Goal: Task Accomplishment & Management: Complete application form

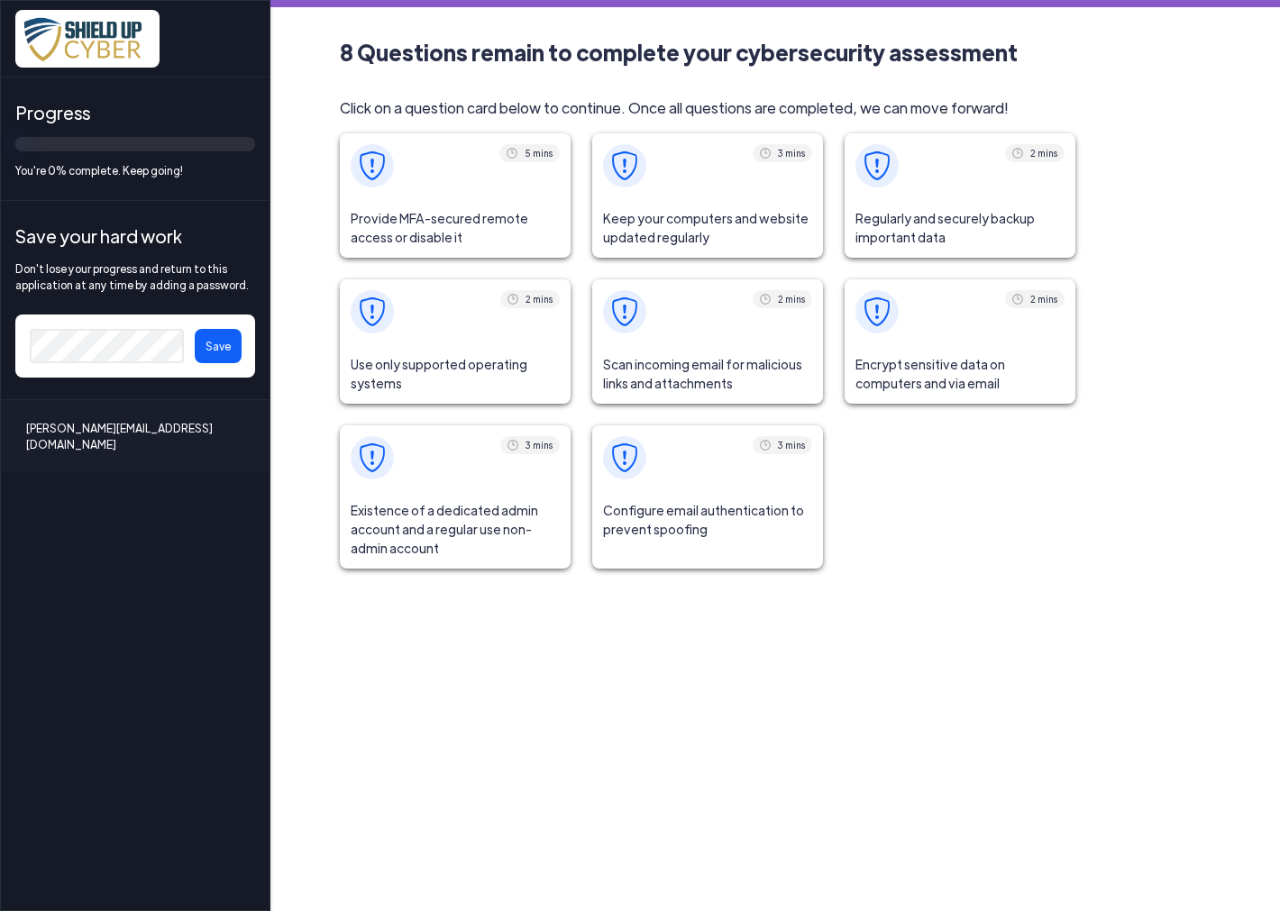
click at [453, 219] on span "Provide MFA-secured remote access or disable it" at bounding box center [455, 227] width 231 height 59
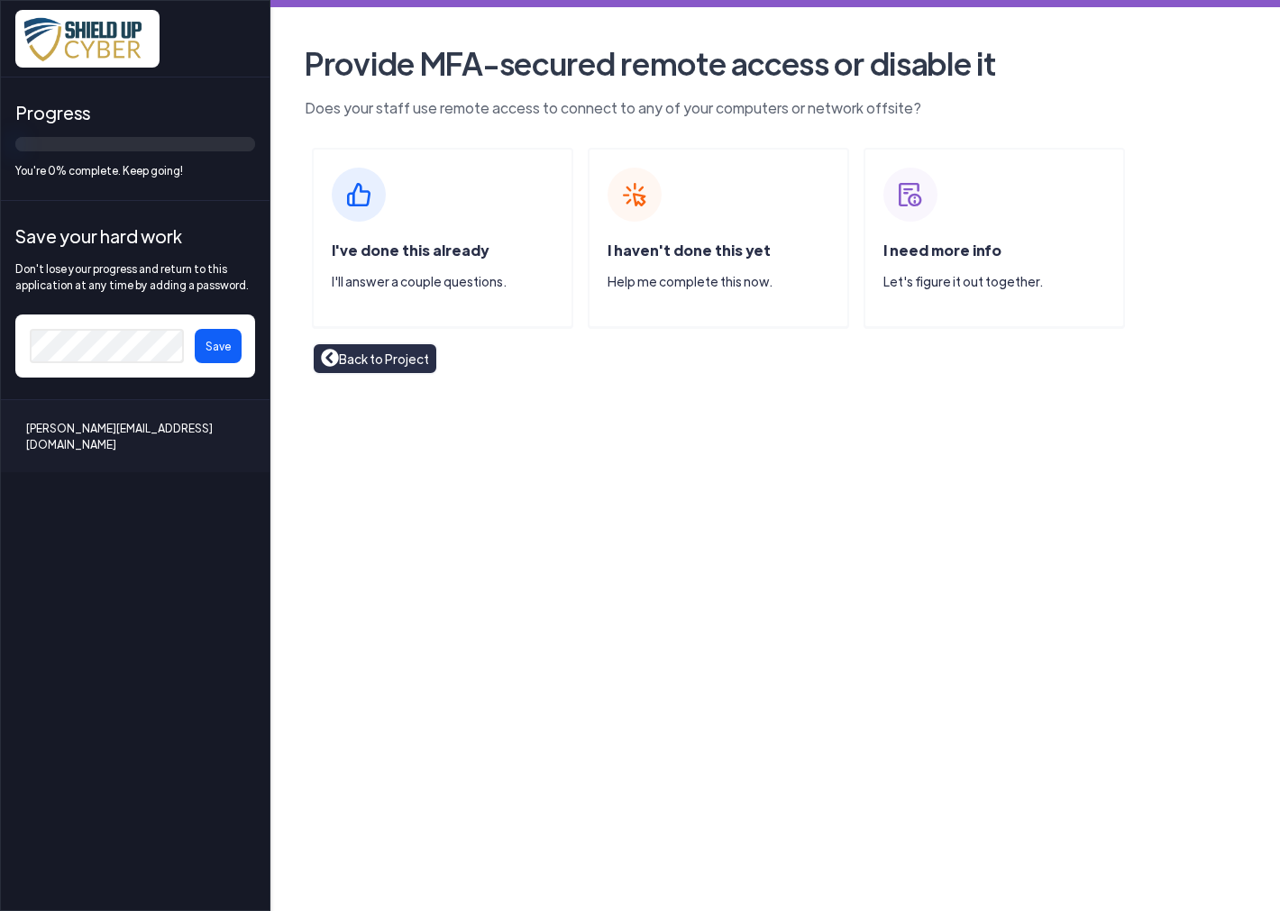
click at [617, 210] on img at bounding box center [634, 195] width 54 height 54
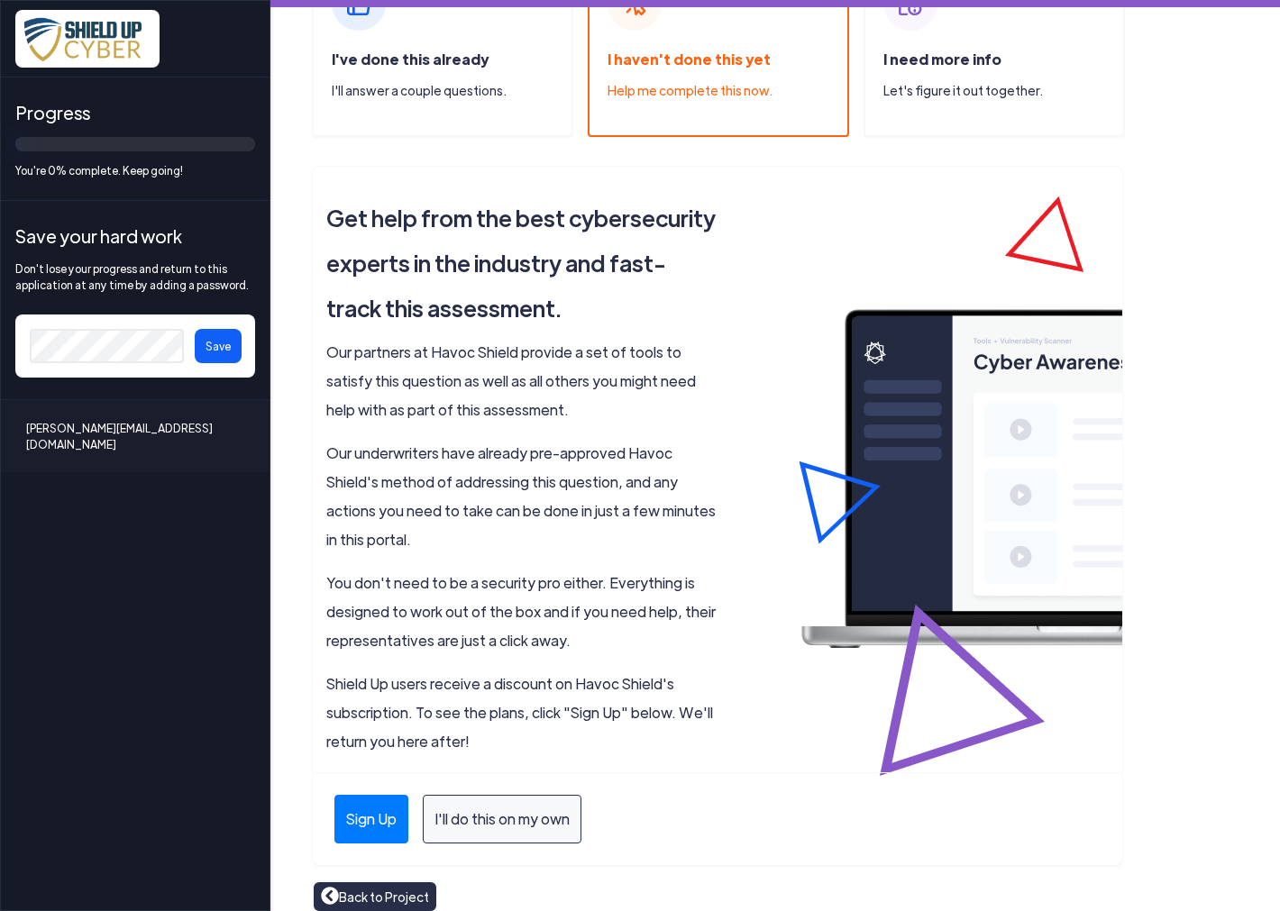
scroll to position [207, 0]
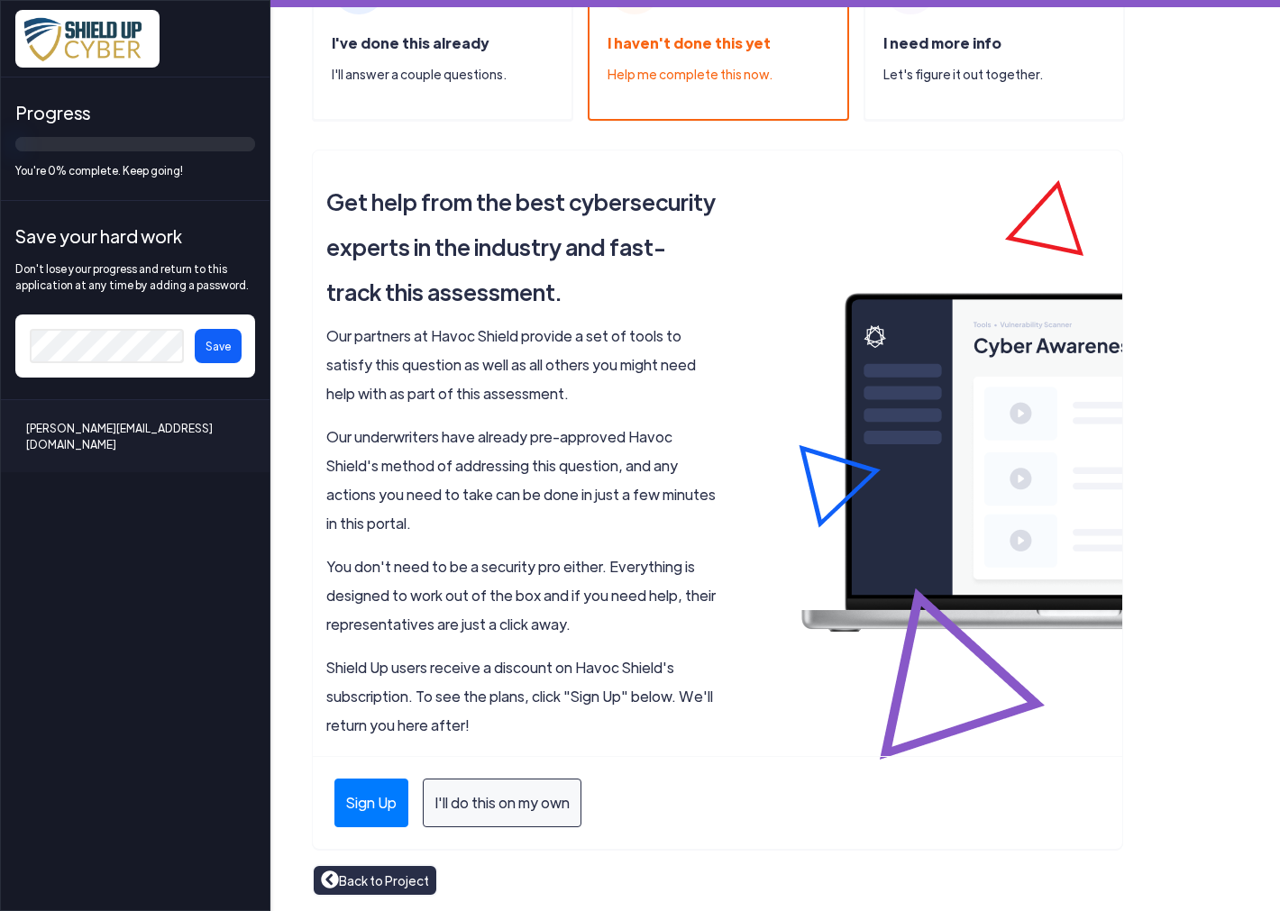
click at [452, 502] on p "Our underwriters have already pre-approved Havoc Shield's method of addressing …" at bounding box center [521, 480] width 391 height 115
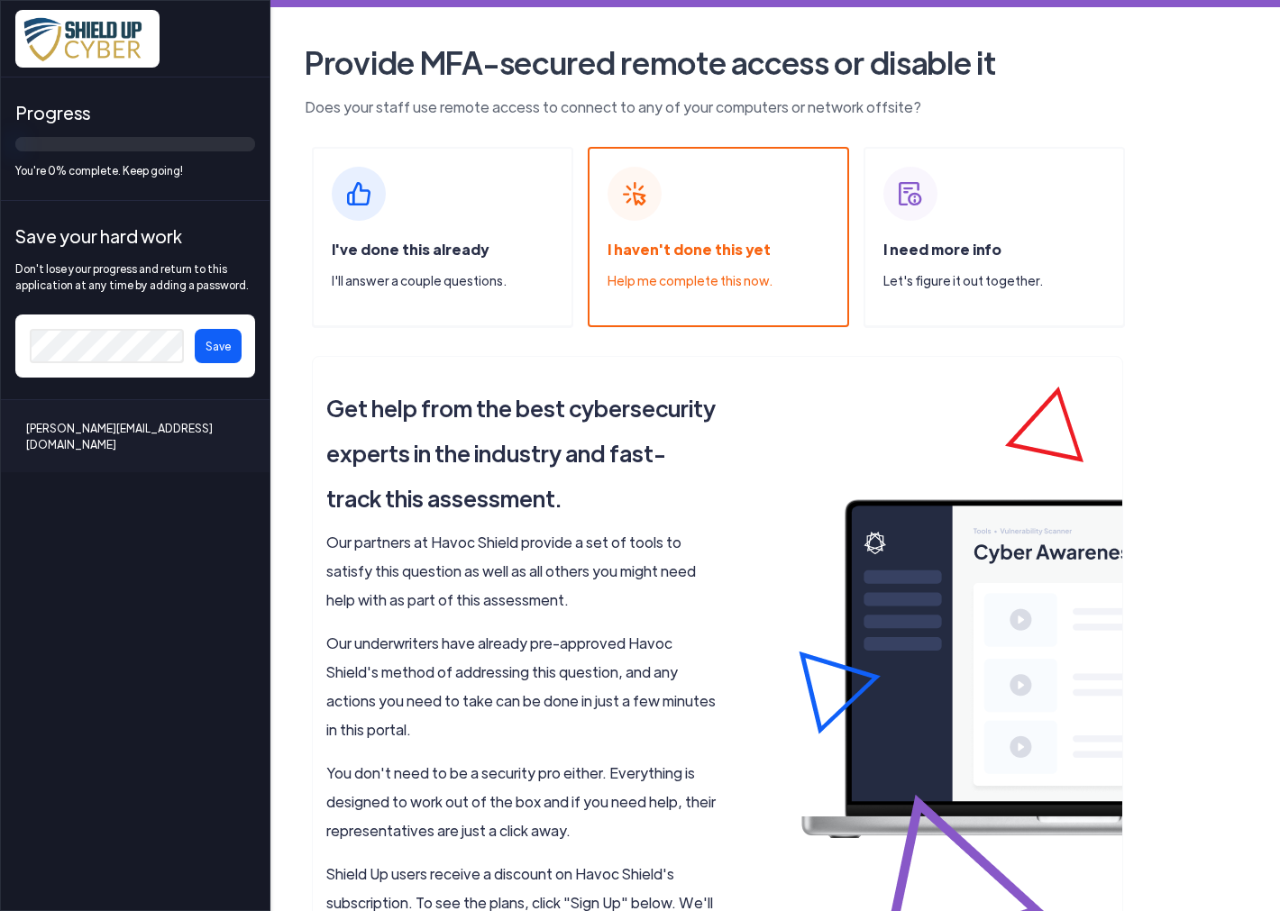
scroll to position [0, 0]
click at [949, 256] on span "I need more info" at bounding box center [942, 250] width 118 height 19
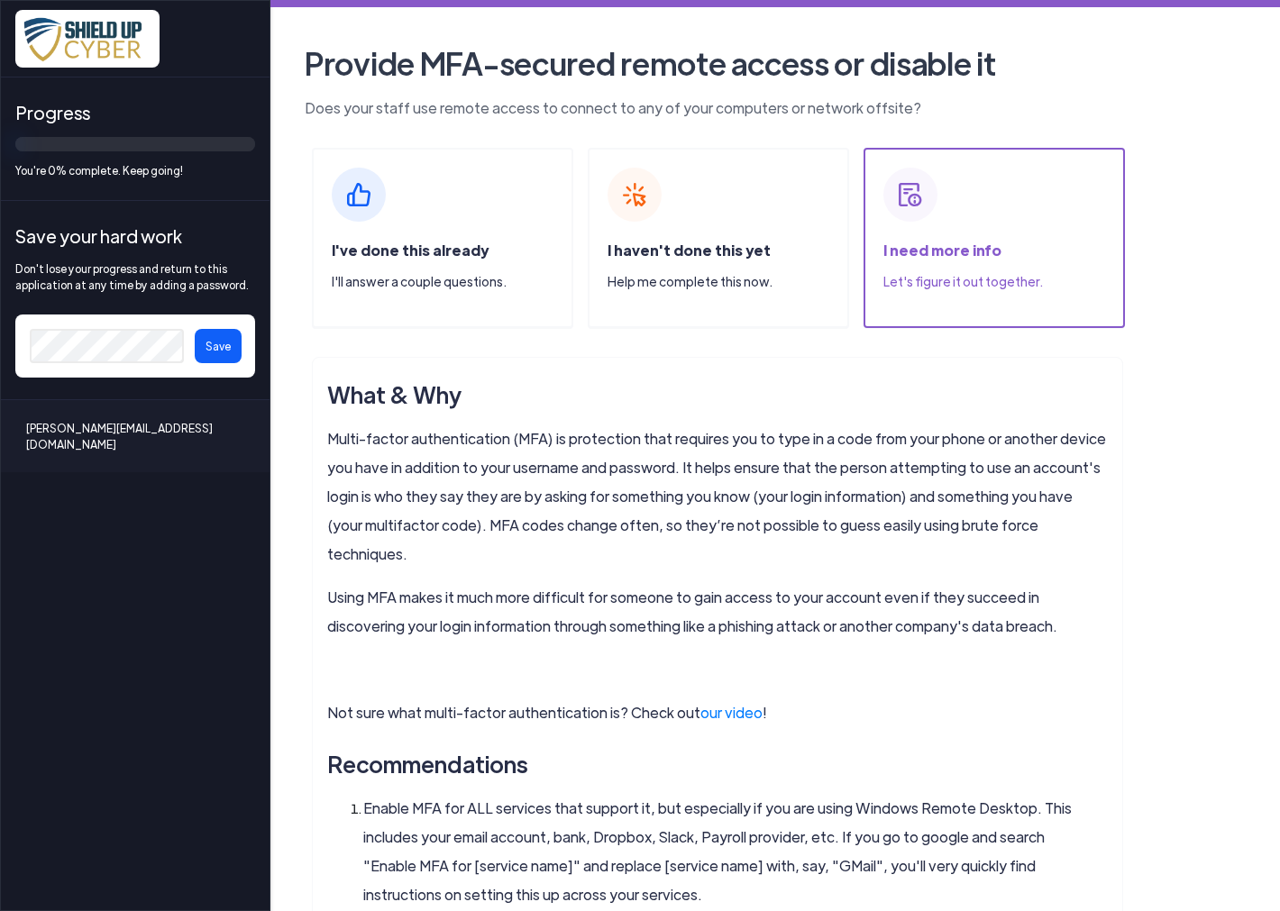
click at [411, 221] on div "I've done this already I'll answer a couple questions." at bounding box center [442, 238] width 261 height 180
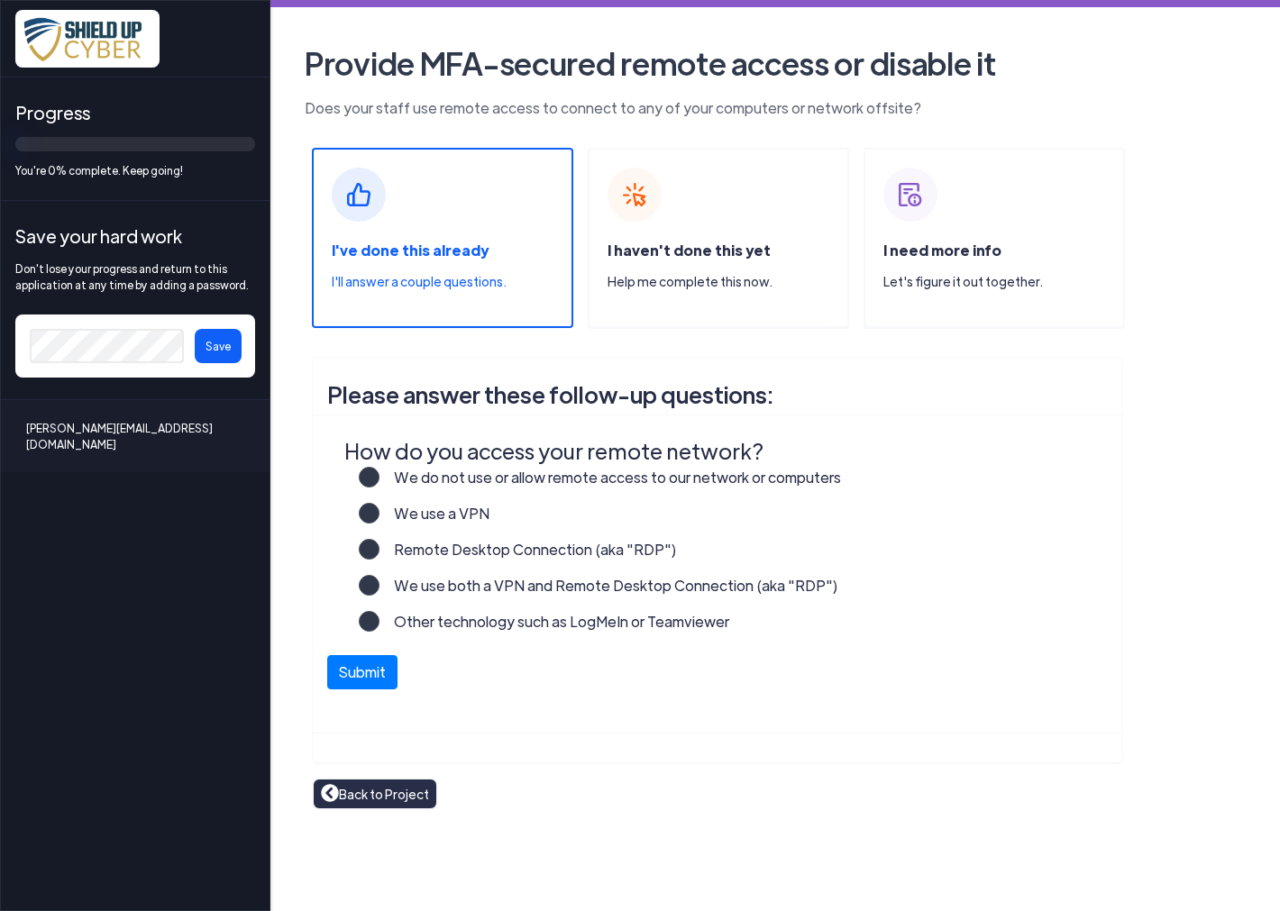
click at [401, 476] on label "We do not use or allow remote access to our network or computers" at bounding box center [609, 485] width 461 height 36
click at [0, 0] on input "We do not use or allow remote access to our network or computers" at bounding box center [0, 0] width 0 height 0
click at [363, 679] on button "Submit" at bounding box center [362, 668] width 70 height 34
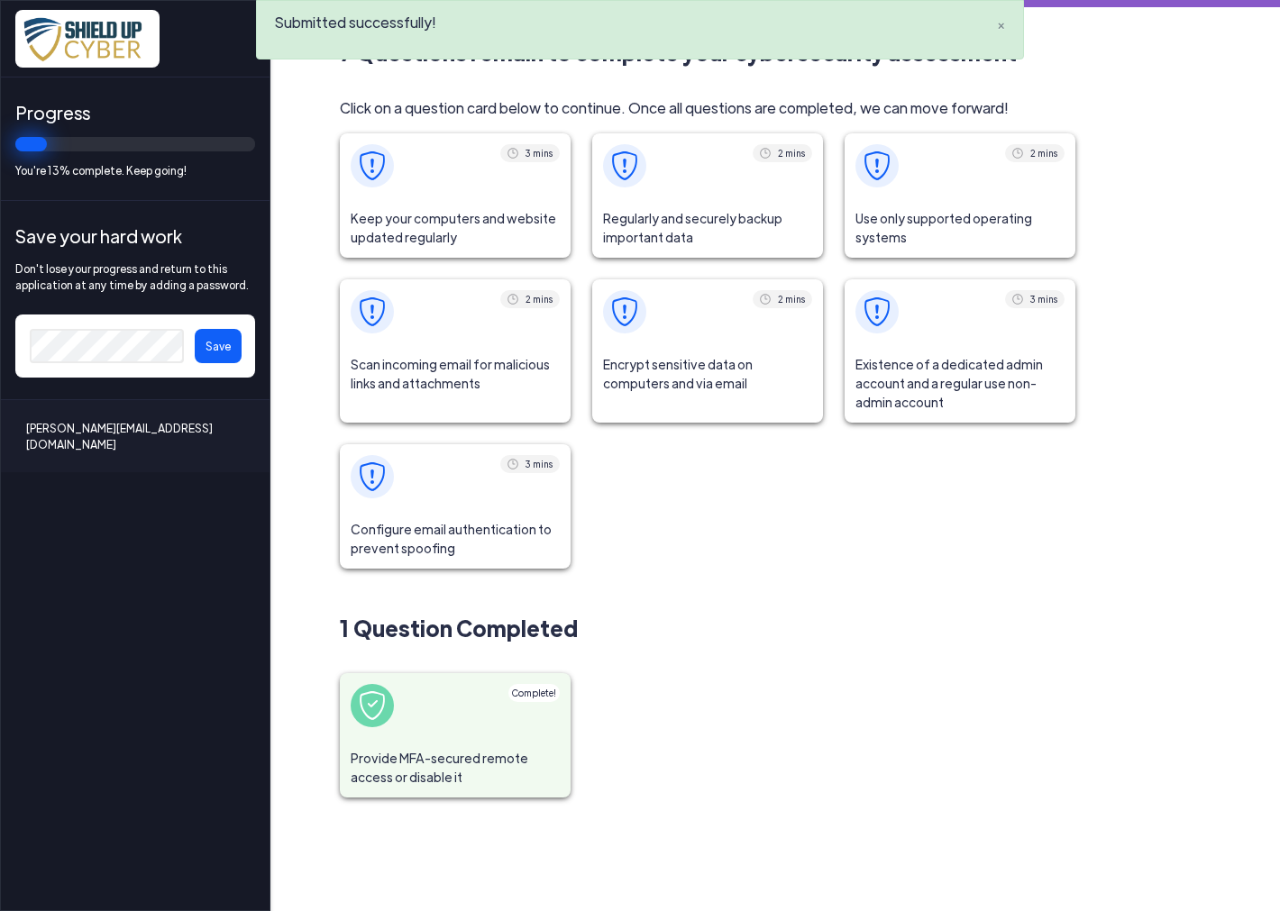
click at [390, 201] on span "Keep your computers and website updated regularly" at bounding box center [455, 227] width 231 height 59
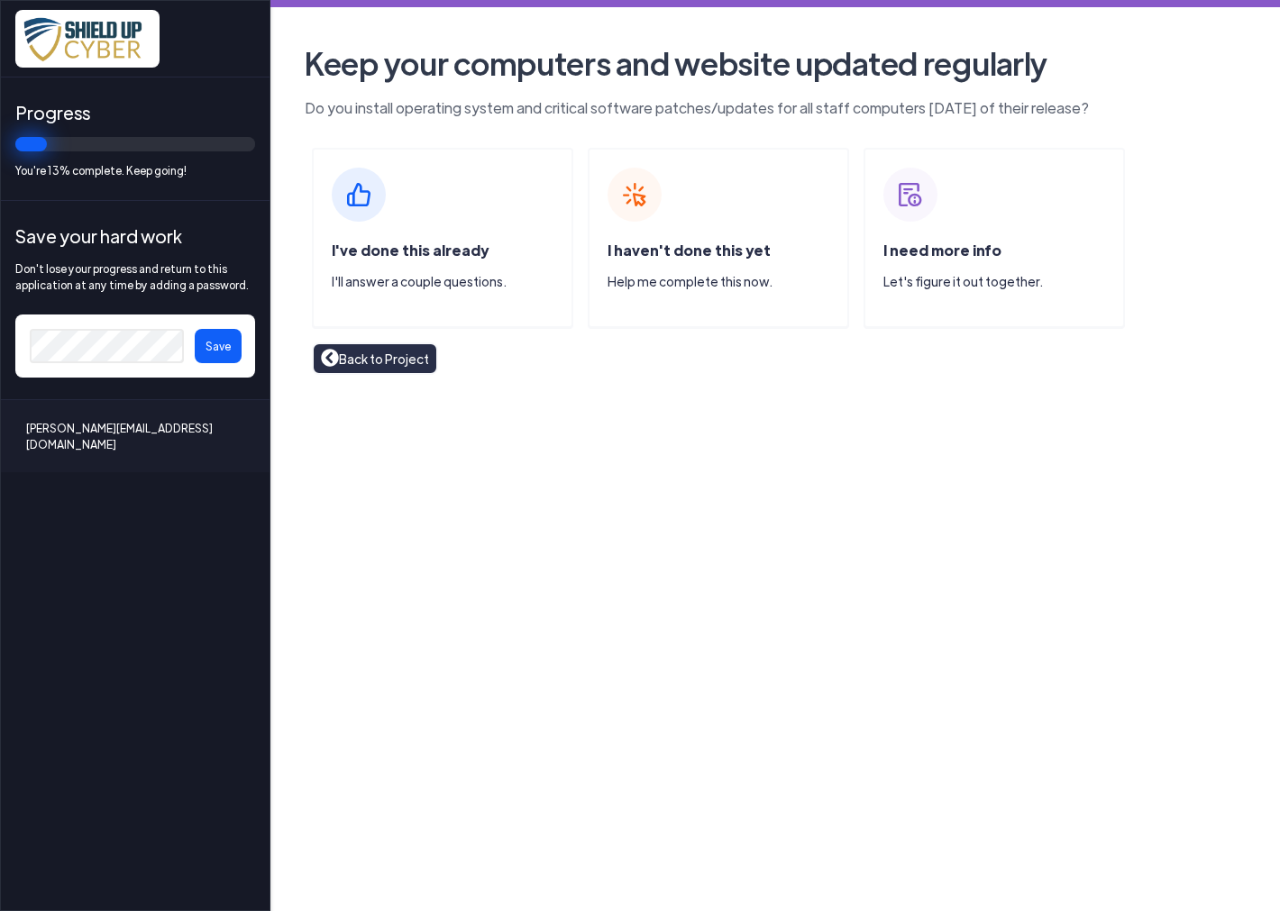
click at [361, 200] on img at bounding box center [359, 195] width 54 height 54
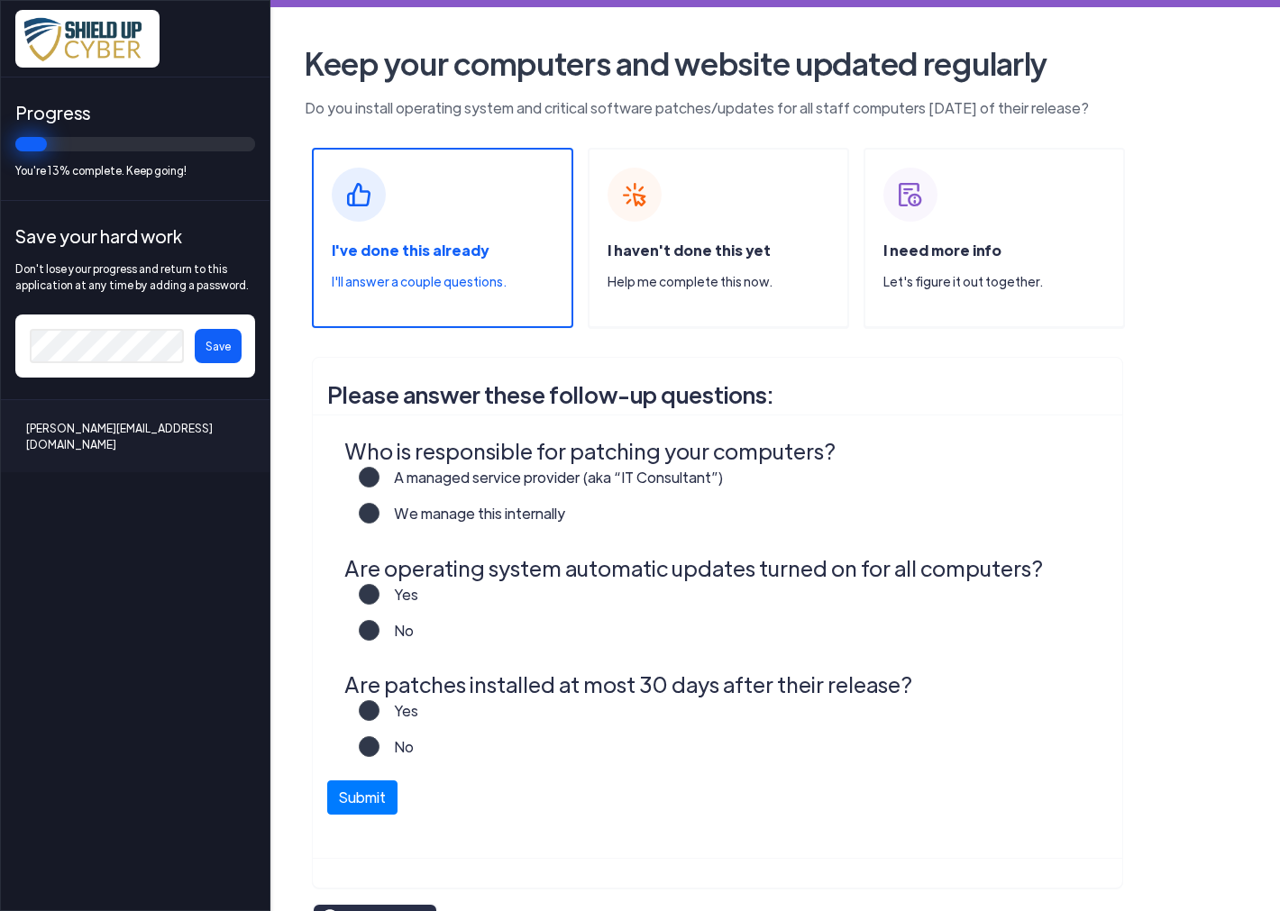
click at [379, 474] on label "A managed service provider (aka “IT Consultant”)" at bounding box center [551, 485] width 344 height 36
click at [0, 0] on input "A managed service provider (aka “IT Consultant”)" at bounding box center [0, 0] width 0 height 0
click at [379, 592] on label "Yes" at bounding box center [398, 602] width 39 height 36
click at [0, 0] on input "Yes" at bounding box center [0, 0] width 0 height 0
click at [379, 714] on label "Yes" at bounding box center [398, 718] width 39 height 36
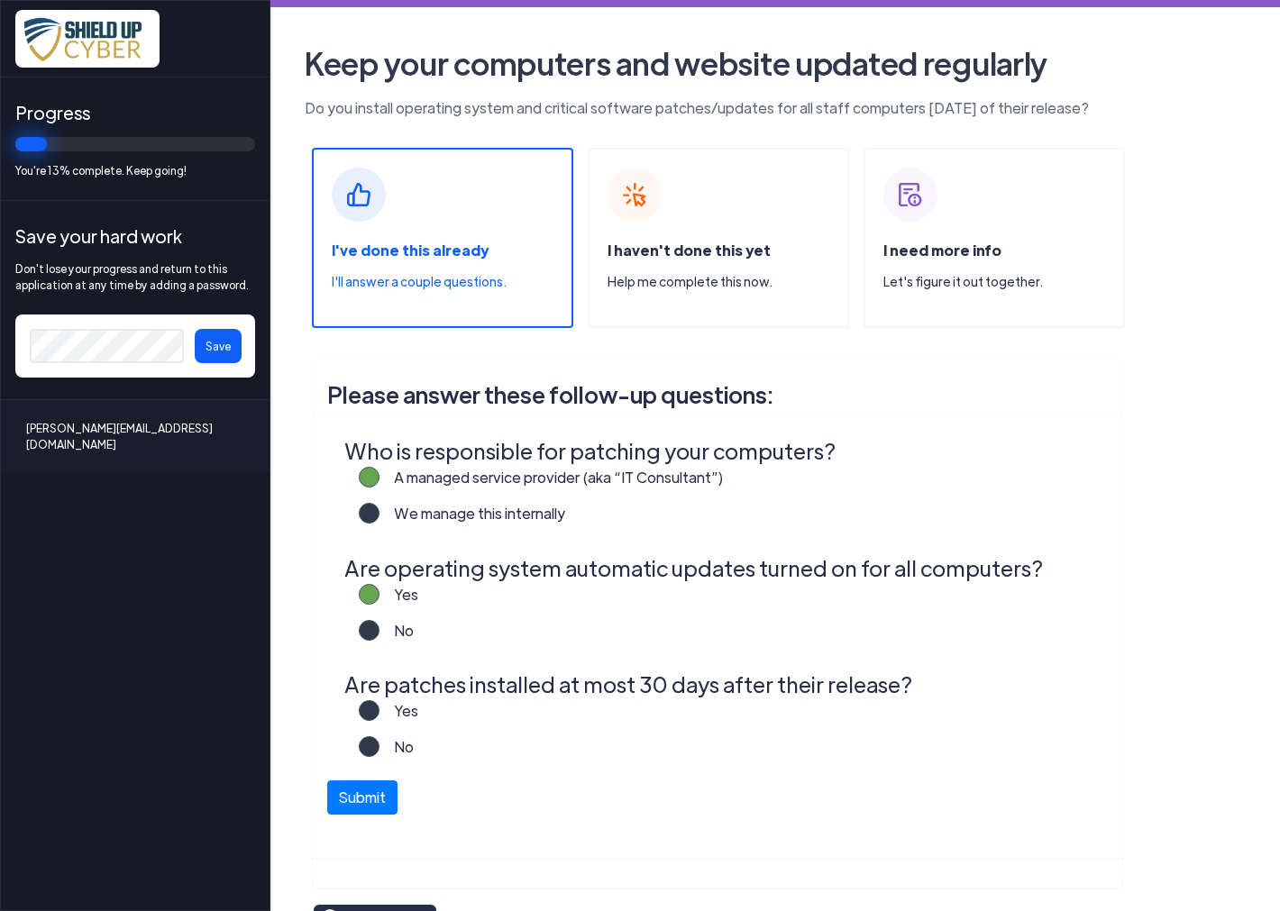
click at [0, 0] on input "Yes" at bounding box center [0, 0] width 0 height 0
click at [382, 807] on button "Submit" at bounding box center [362, 793] width 70 height 34
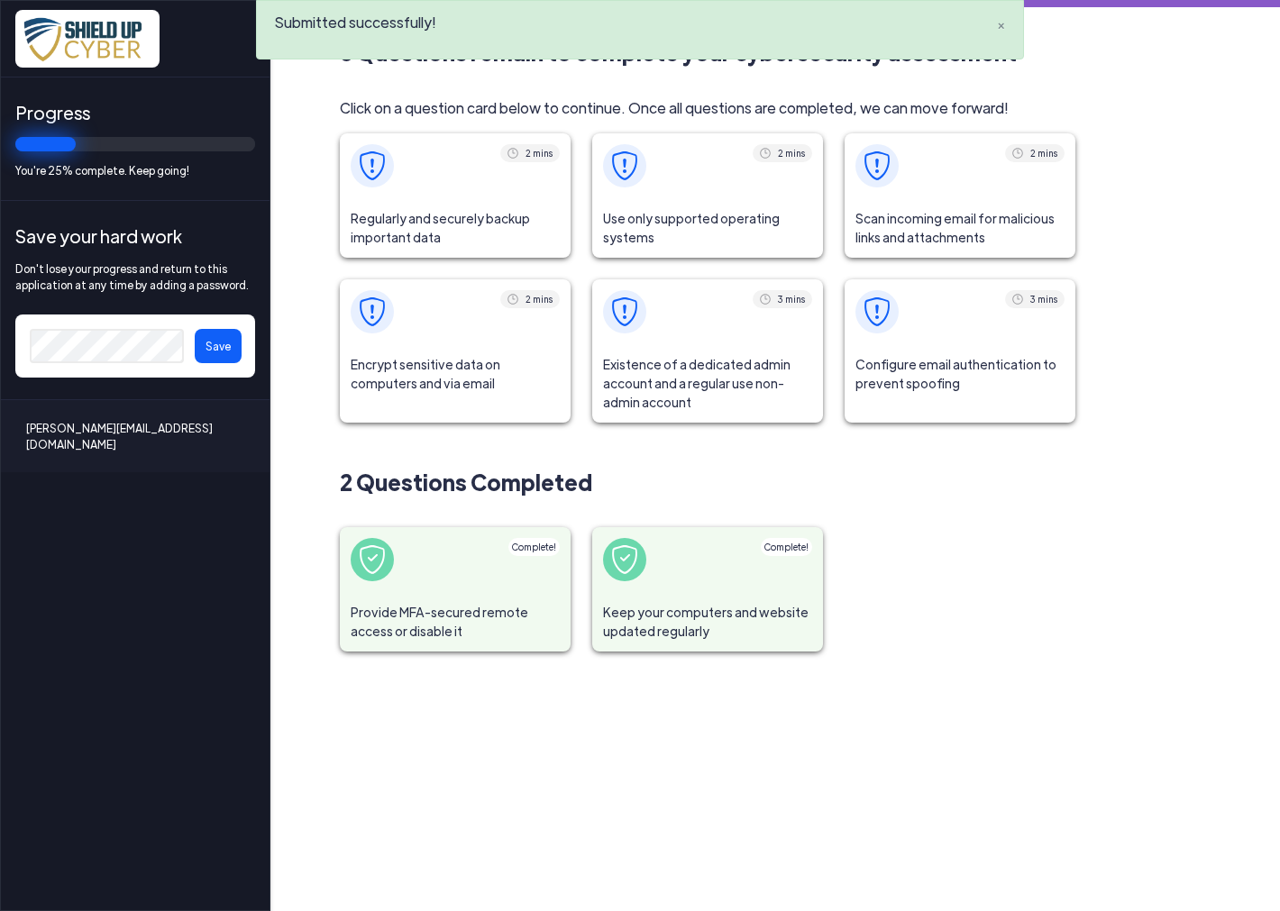
click at [505, 214] on span "Regularly and securely backup important data" at bounding box center [455, 227] width 231 height 59
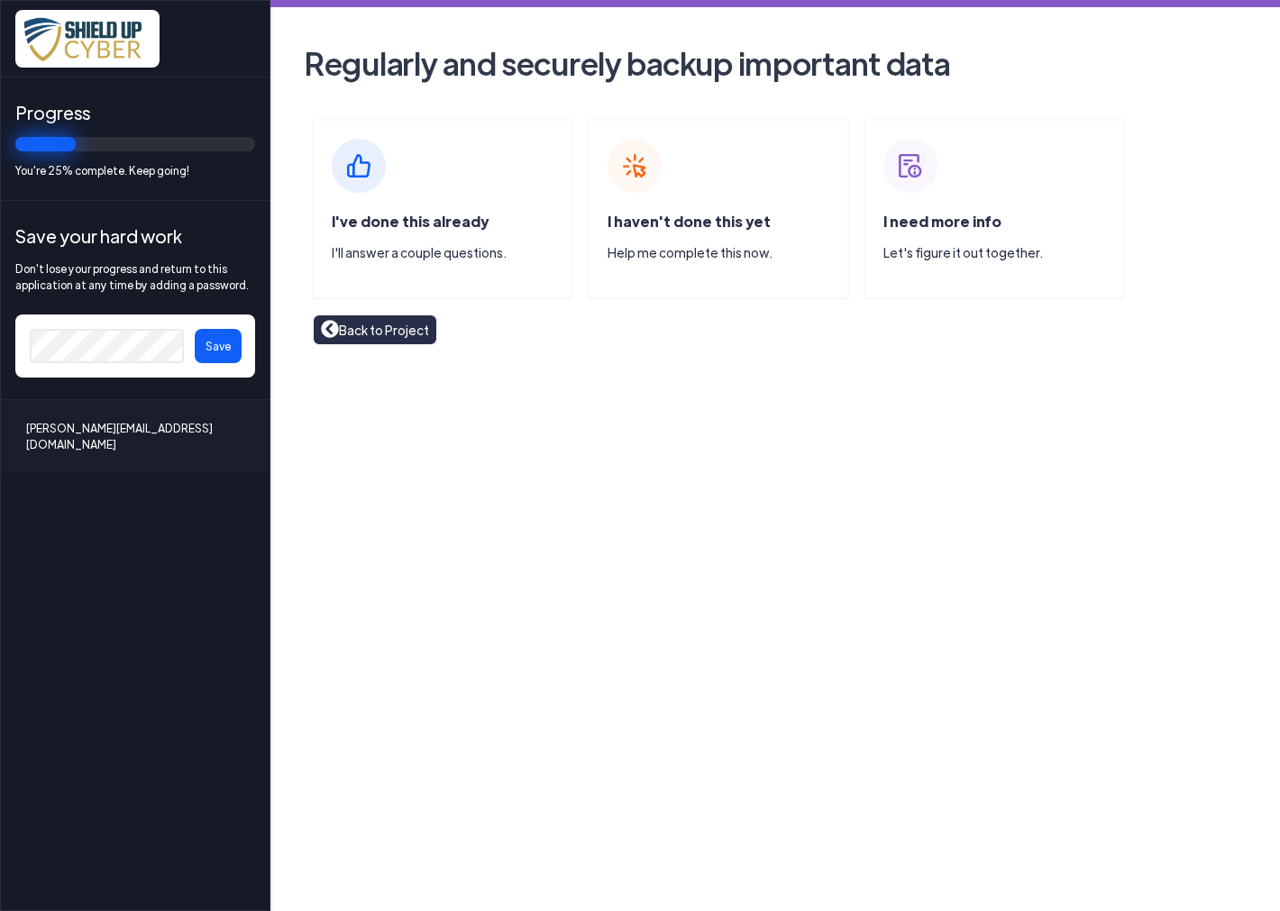
click at [370, 163] on img at bounding box center [359, 166] width 54 height 54
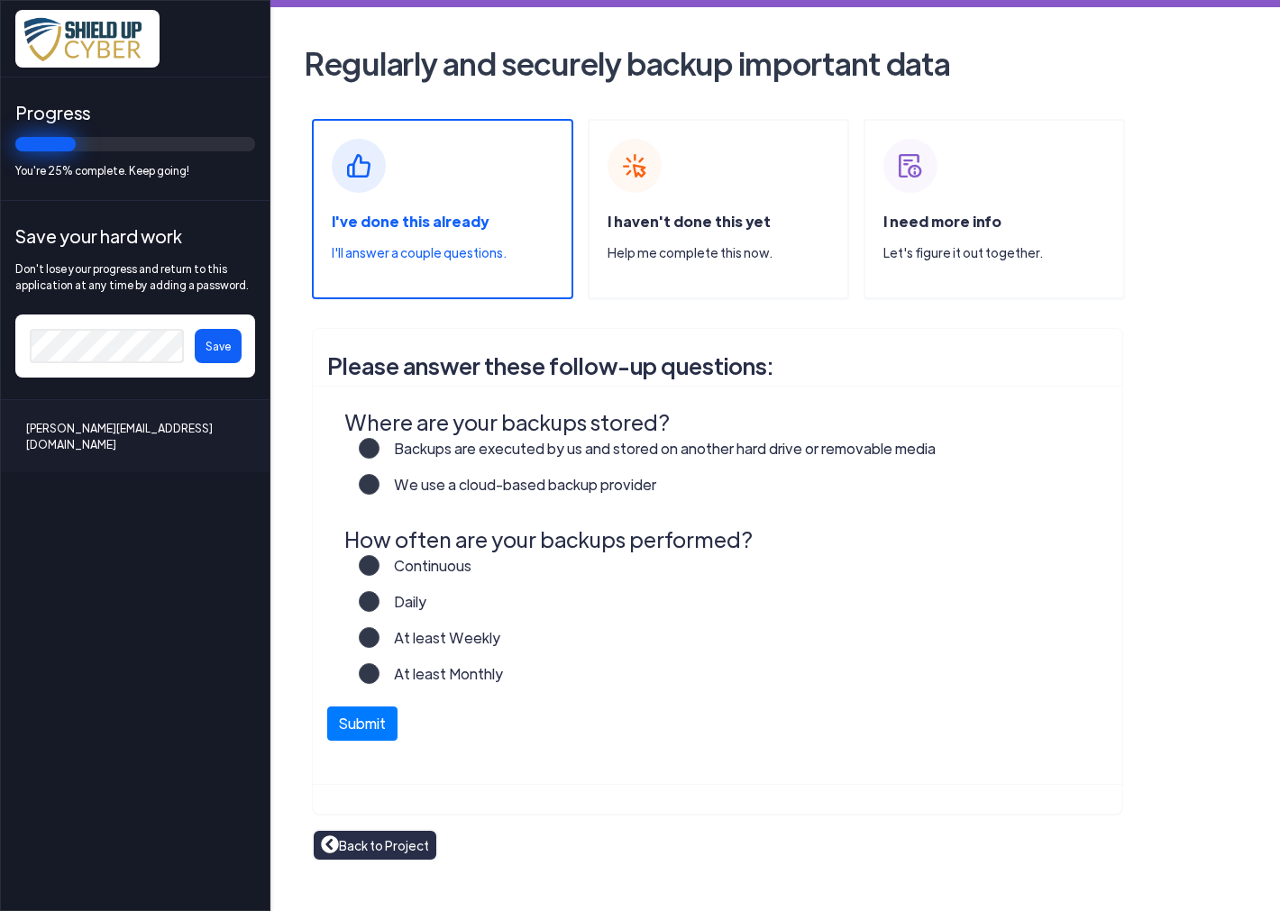
click at [379, 596] on label "Daily" at bounding box center [402, 609] width 47 height 36
click at [0, 0] on input "Daily" at bounding box center [0, 0] width 0 height 0
click at [379, 490] on label "We use a cloud-based backup provider" at bounding box center [517, 492] width 277 height 36
click at [0, 0] on input "We use a cloud-based backup provider" at bounding box center [0, 0] width 0 height 0
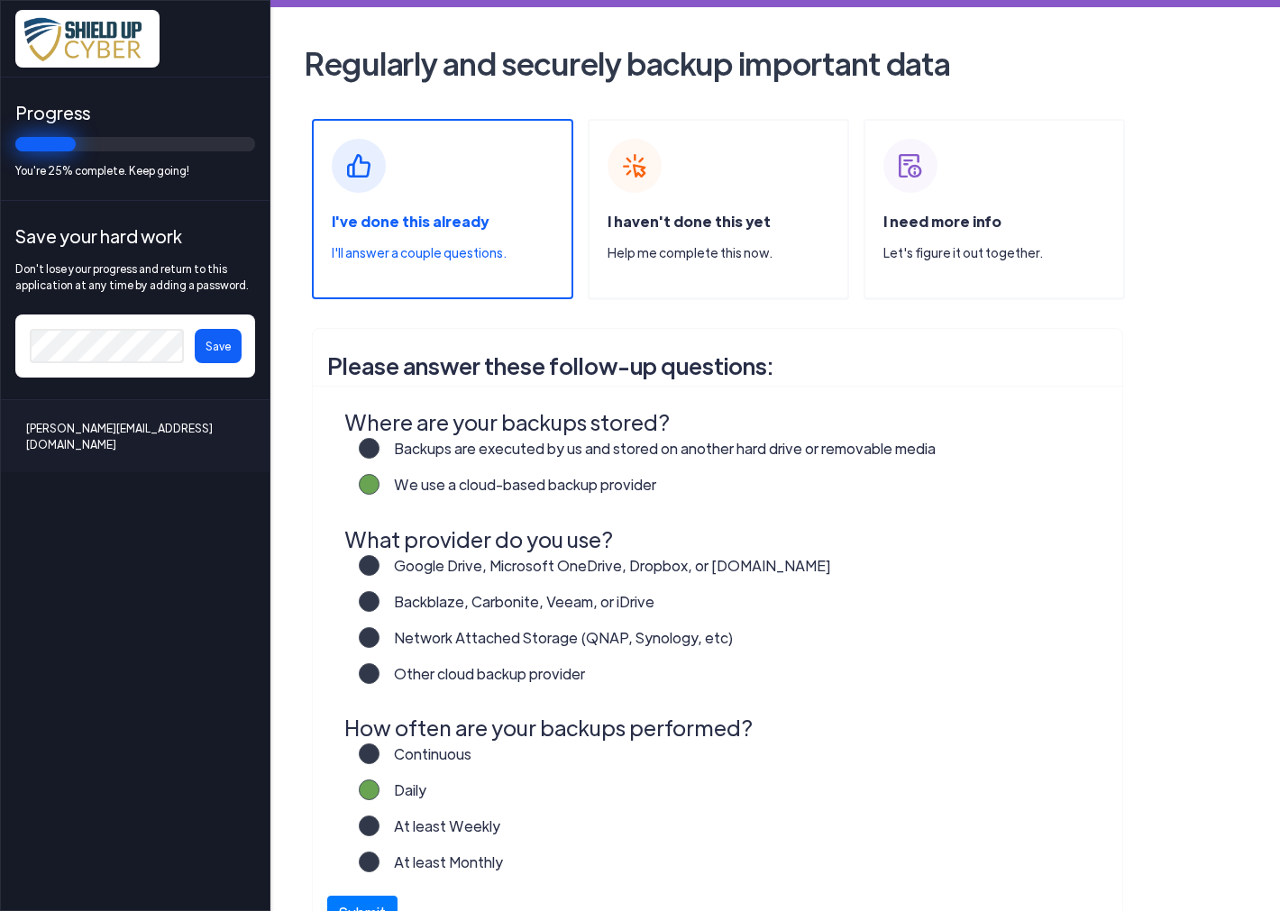
click at [379, 670] on label "Other cloud backup provider" at bounding box center [481, 681] width 205 height 36
click at [0, 0] on input "Other cloud backup provider" at bounding box center [0, 0] width 0 height 0
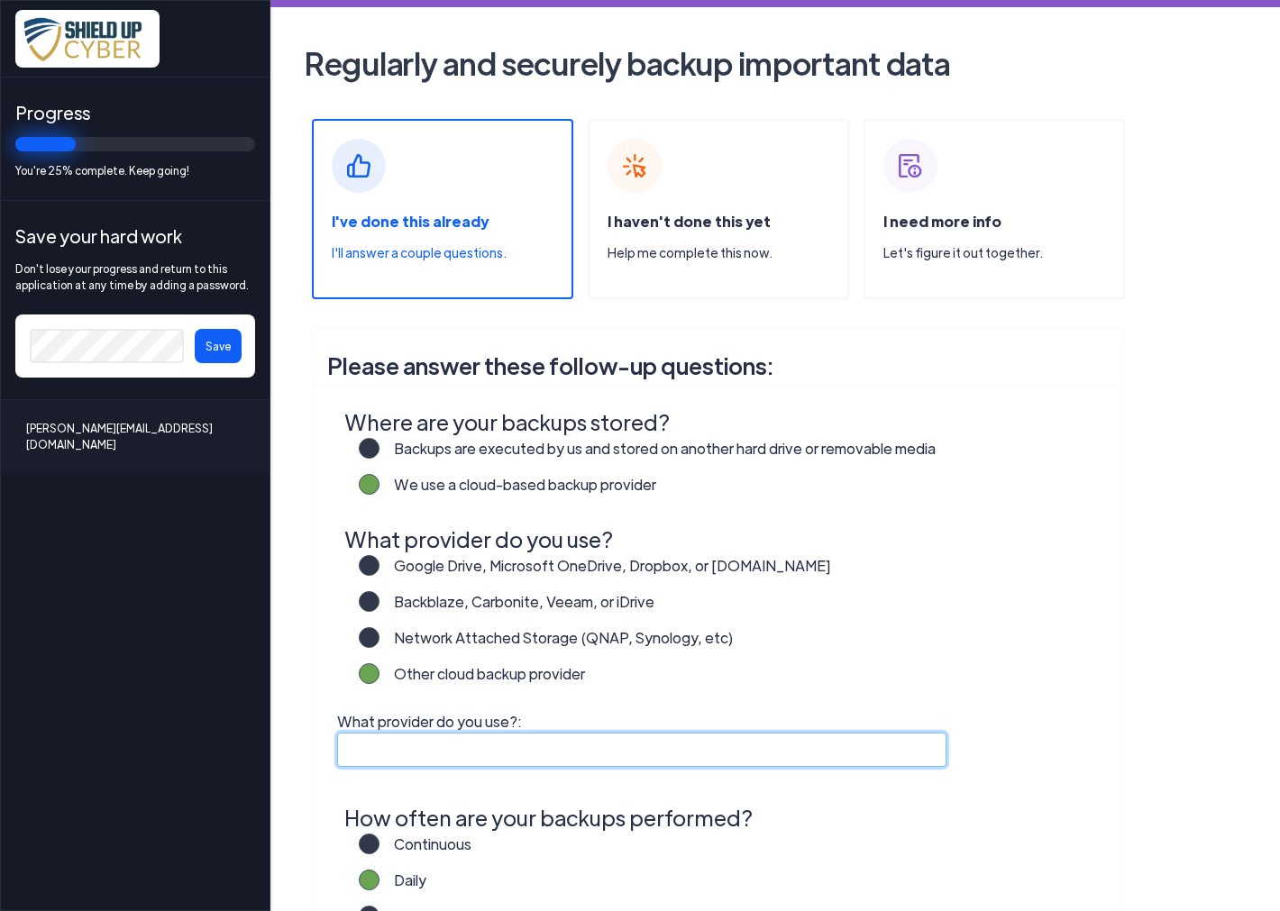
click at [391, 744] on input "What provider do you use?:" at bounding box center [641, 750] width 609 height 34
type input "Datto"
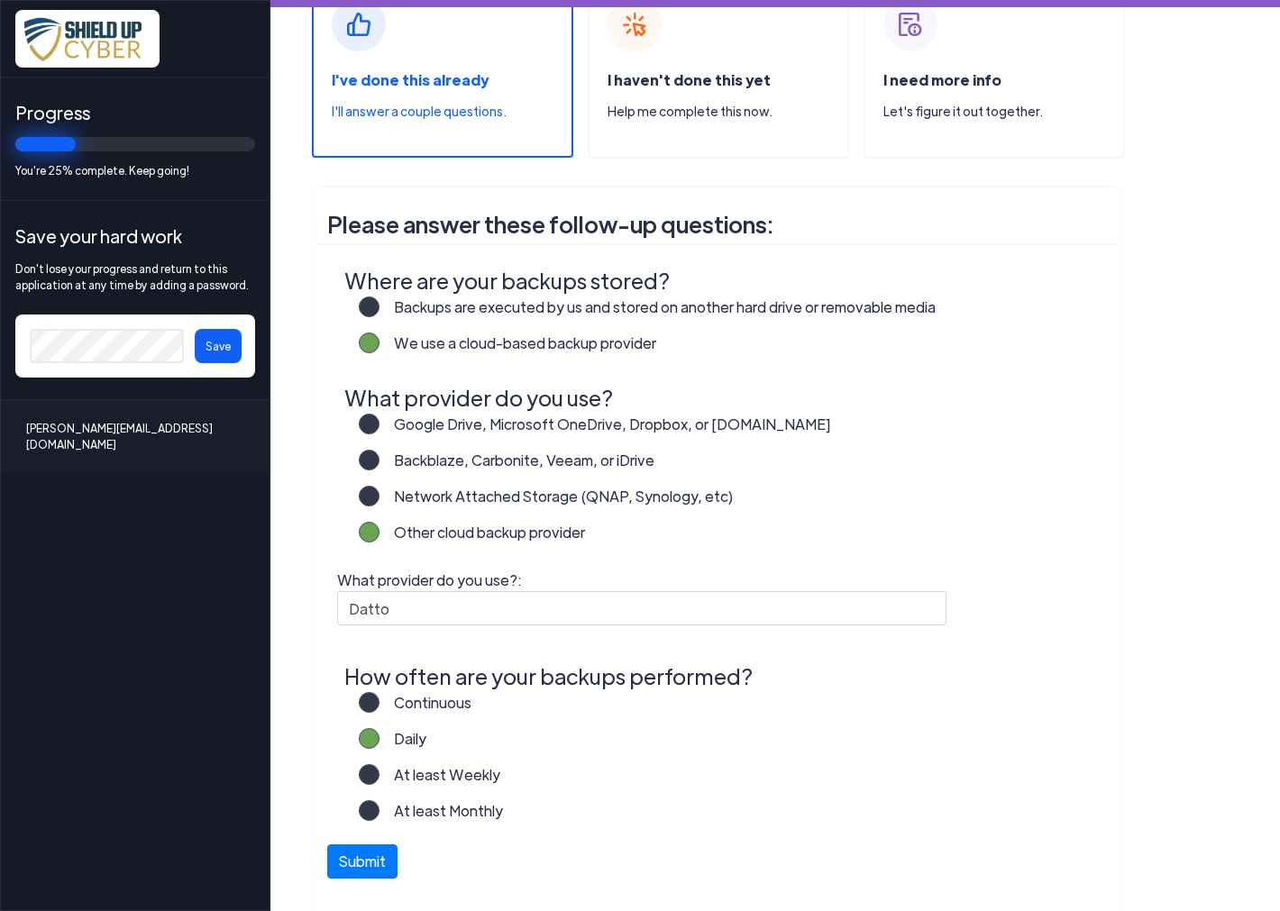
scroll to position [200, 0]
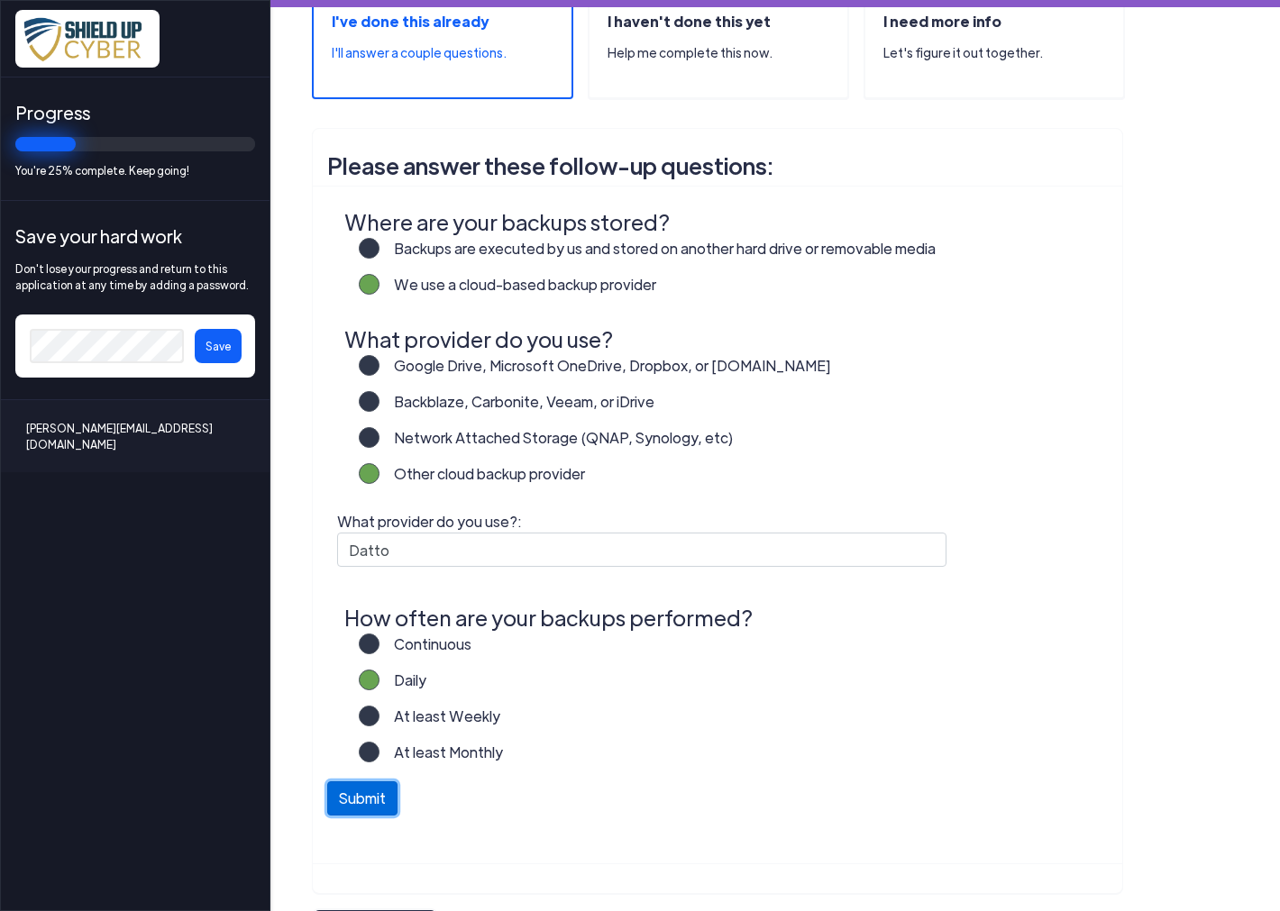
click at [371, 802] on button "Submit" at bounding box center [362, 798] width 70 height 34
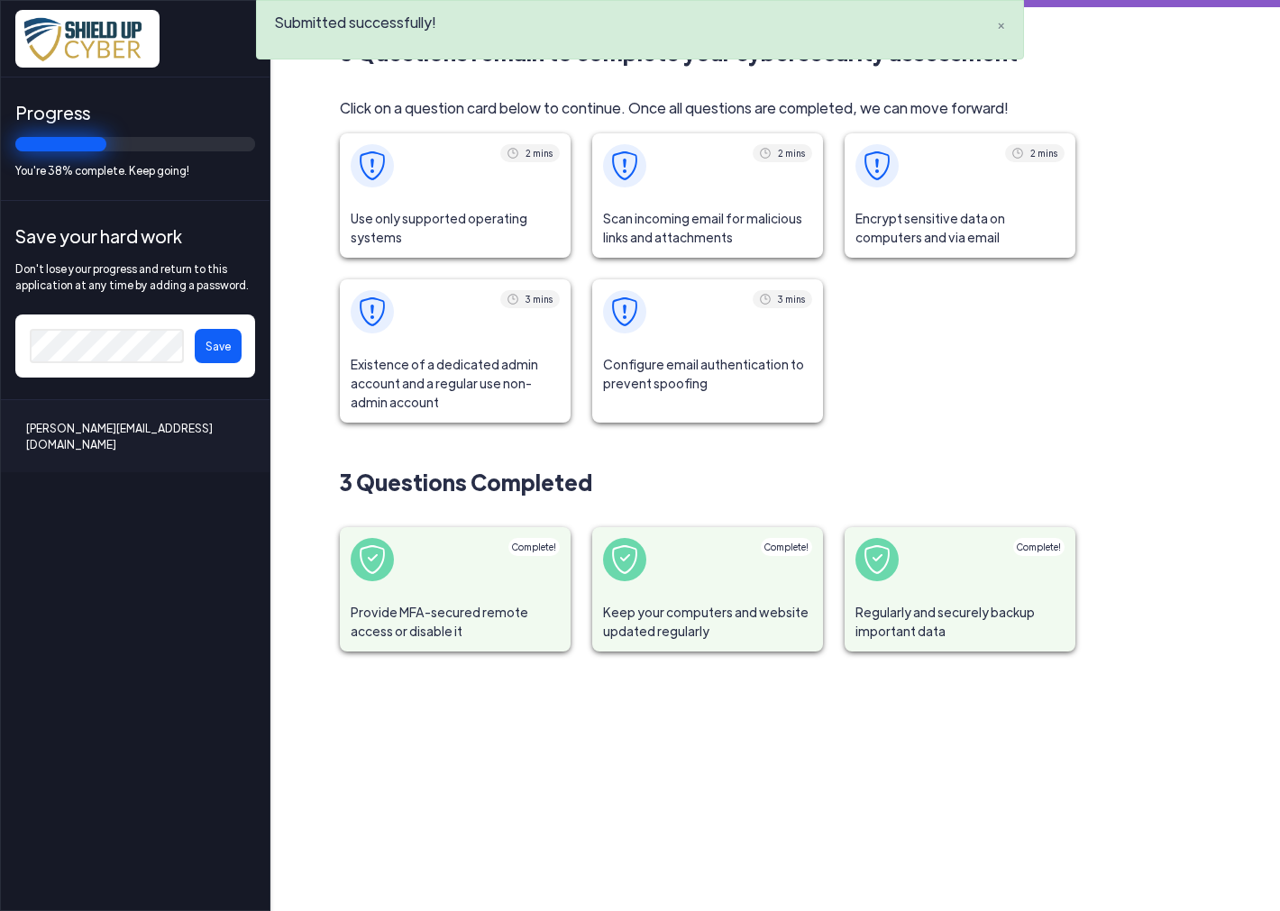
click at [424, 190] on span at bounding box center [455, 165] width 231 height 65
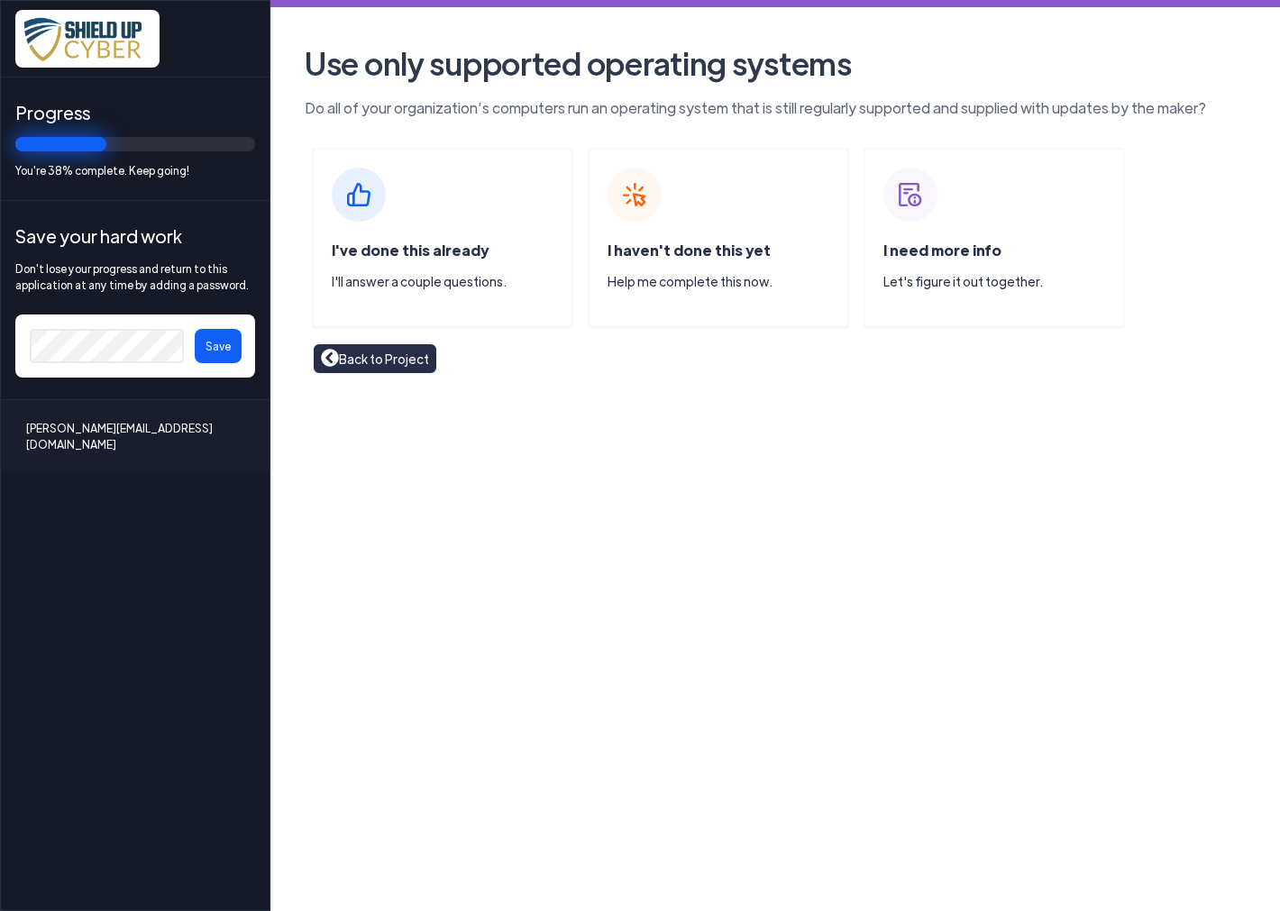
click at [442, 240] on div "I've done this already I'll answer a couple questions." at bounding box center [452, 273] width 240 height 66
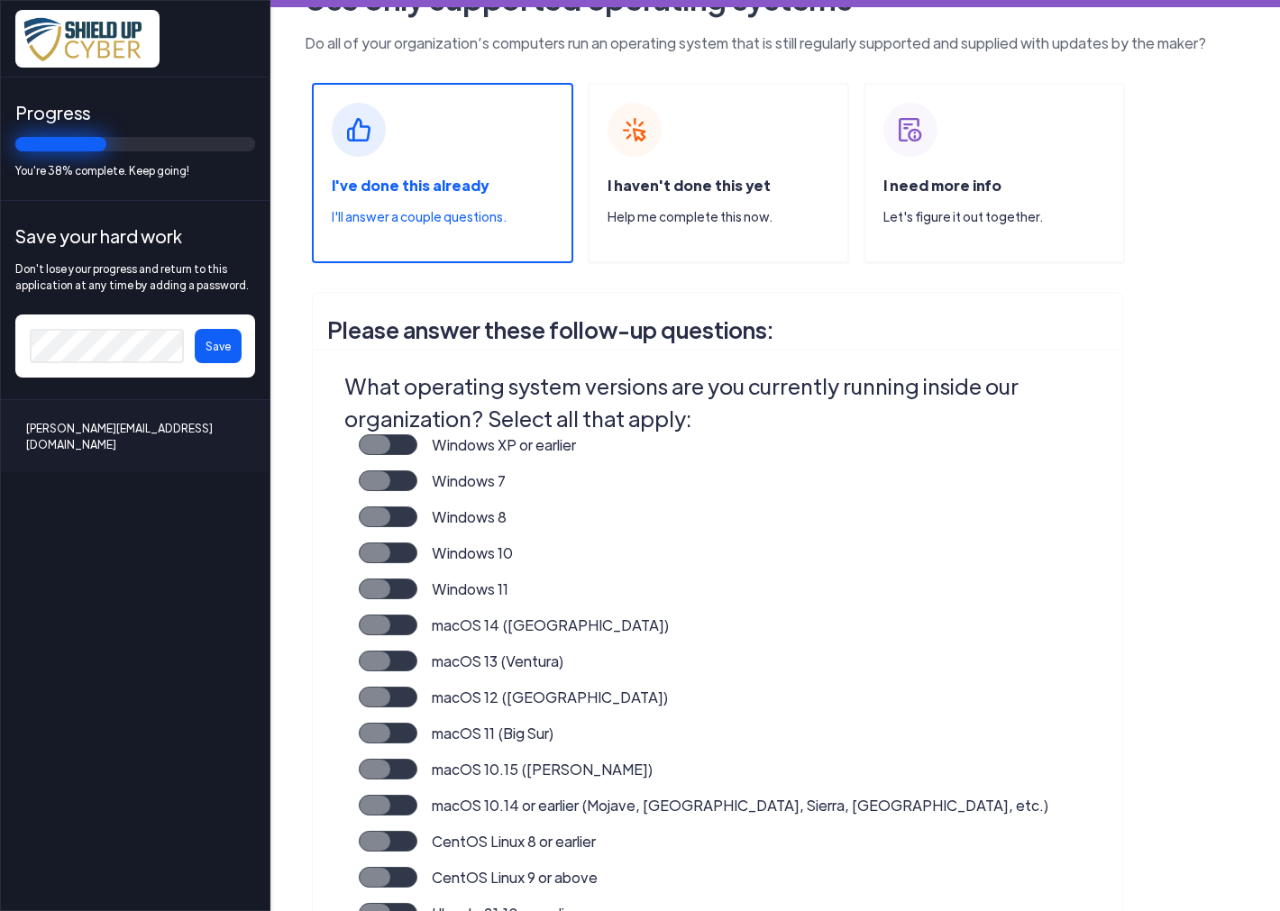
scroll to position [200, 0]
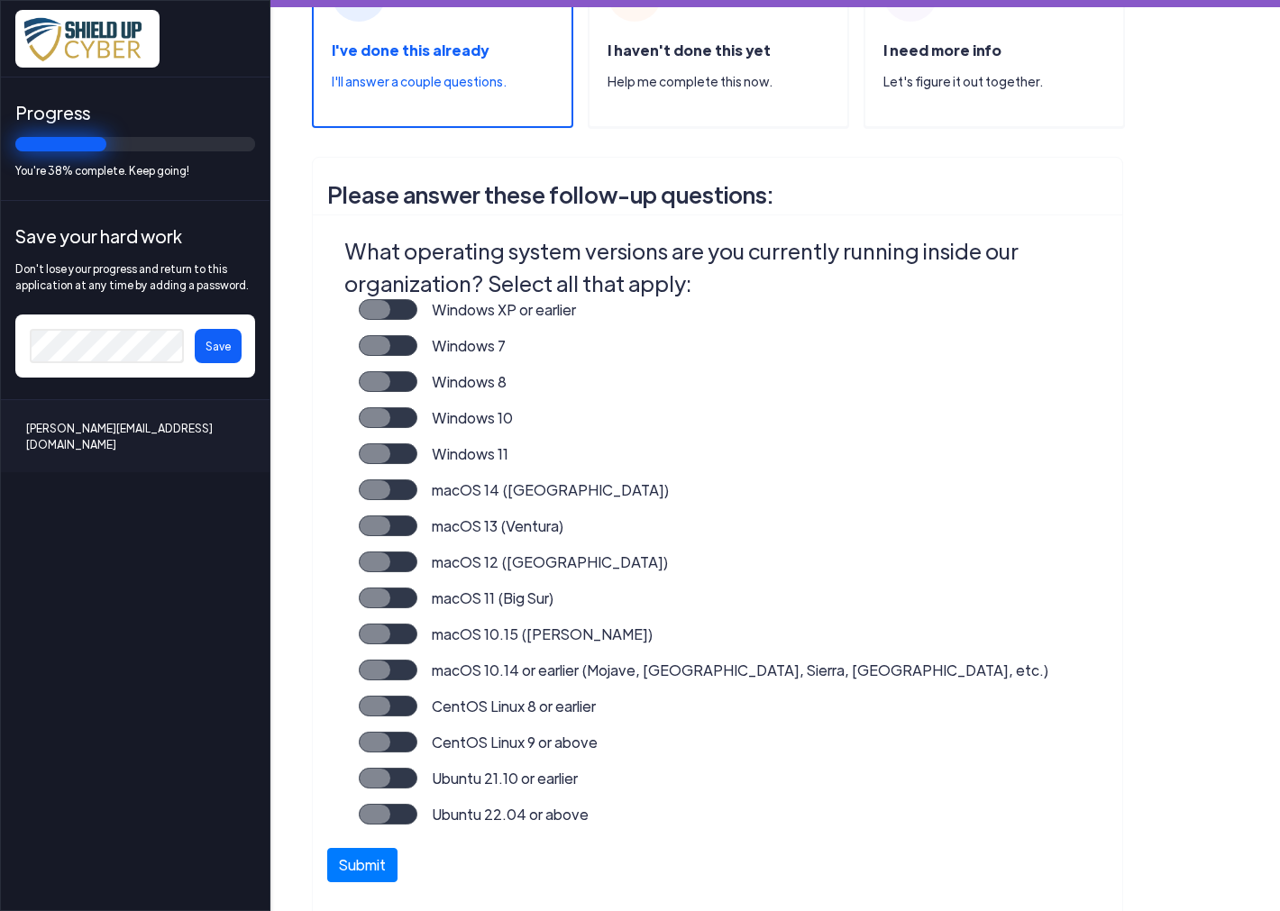
click at [417, 457] on label "Windows 11" at bounding box center [462, 461] width 91 height 36
click at [0, 0] on input "Windows 11" at bounding box center [0, 0] width 0 height 0
click at [383, 859] on button "Submit" at bounding box center [362, 861] width 70 height 34
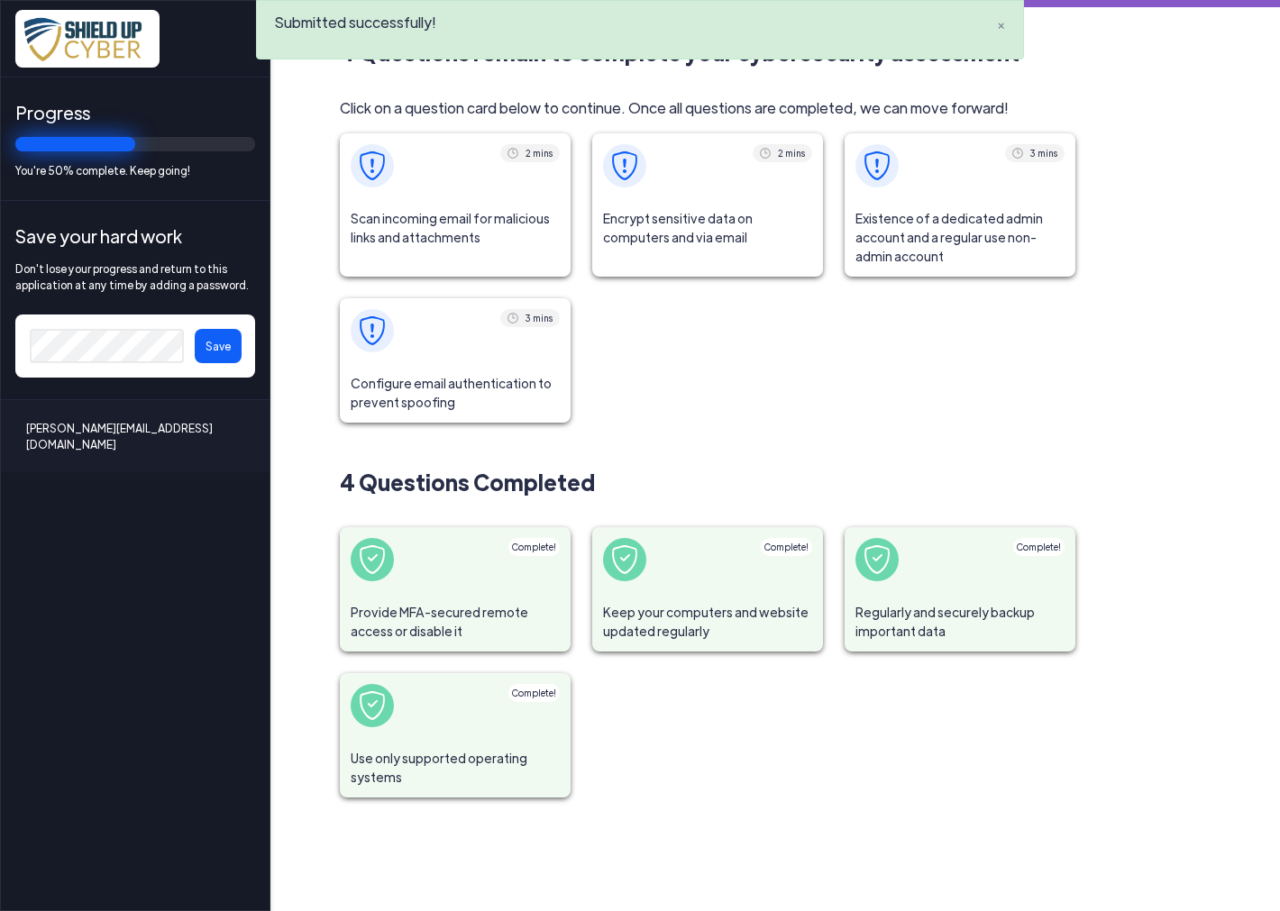
click at [444, 185] on span at bounding box center [455, 165] width 231 height 65
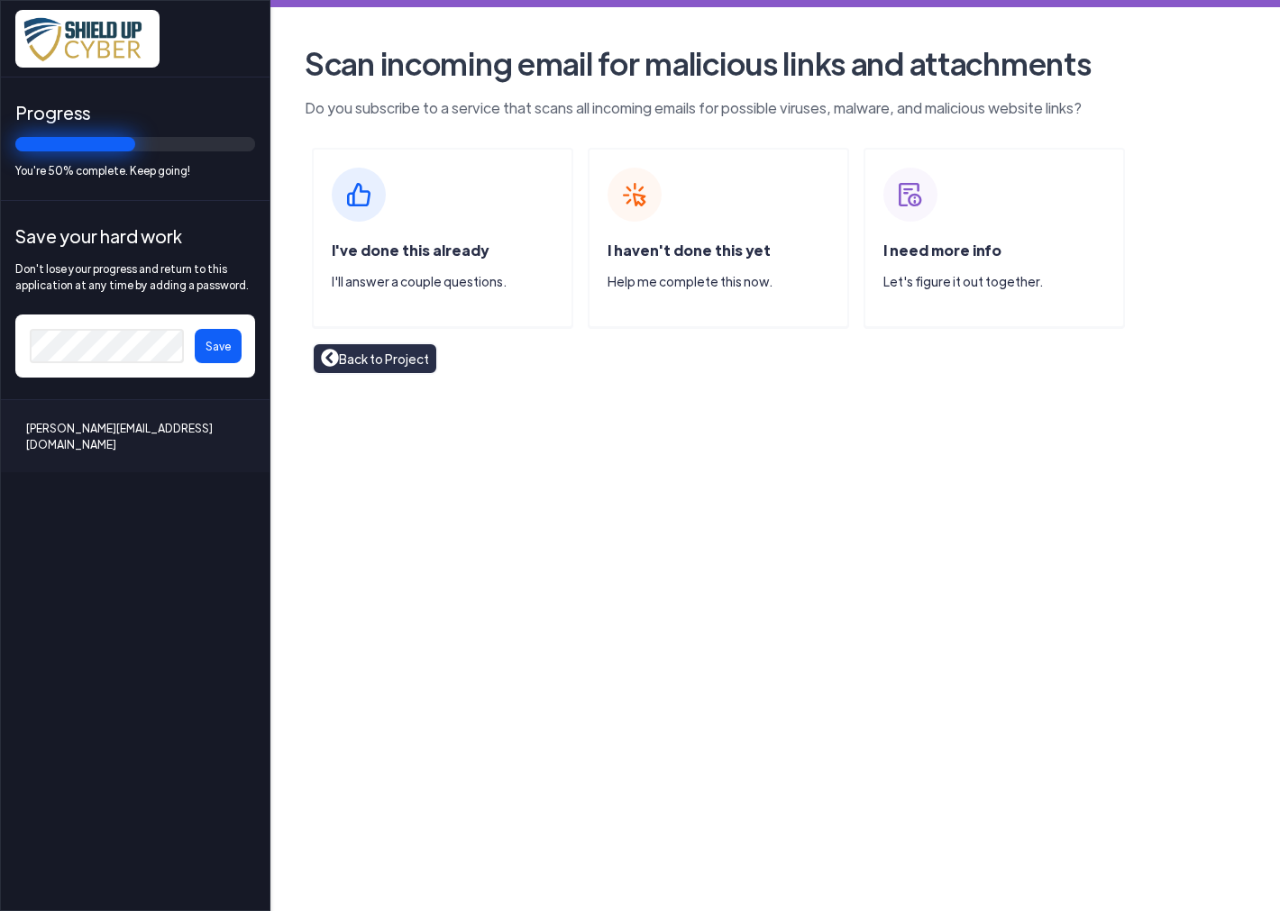
click at [426, 218] on div "I've done this already I'll answer a couple questions." at bounding box center [442, 238] width 261 height 180
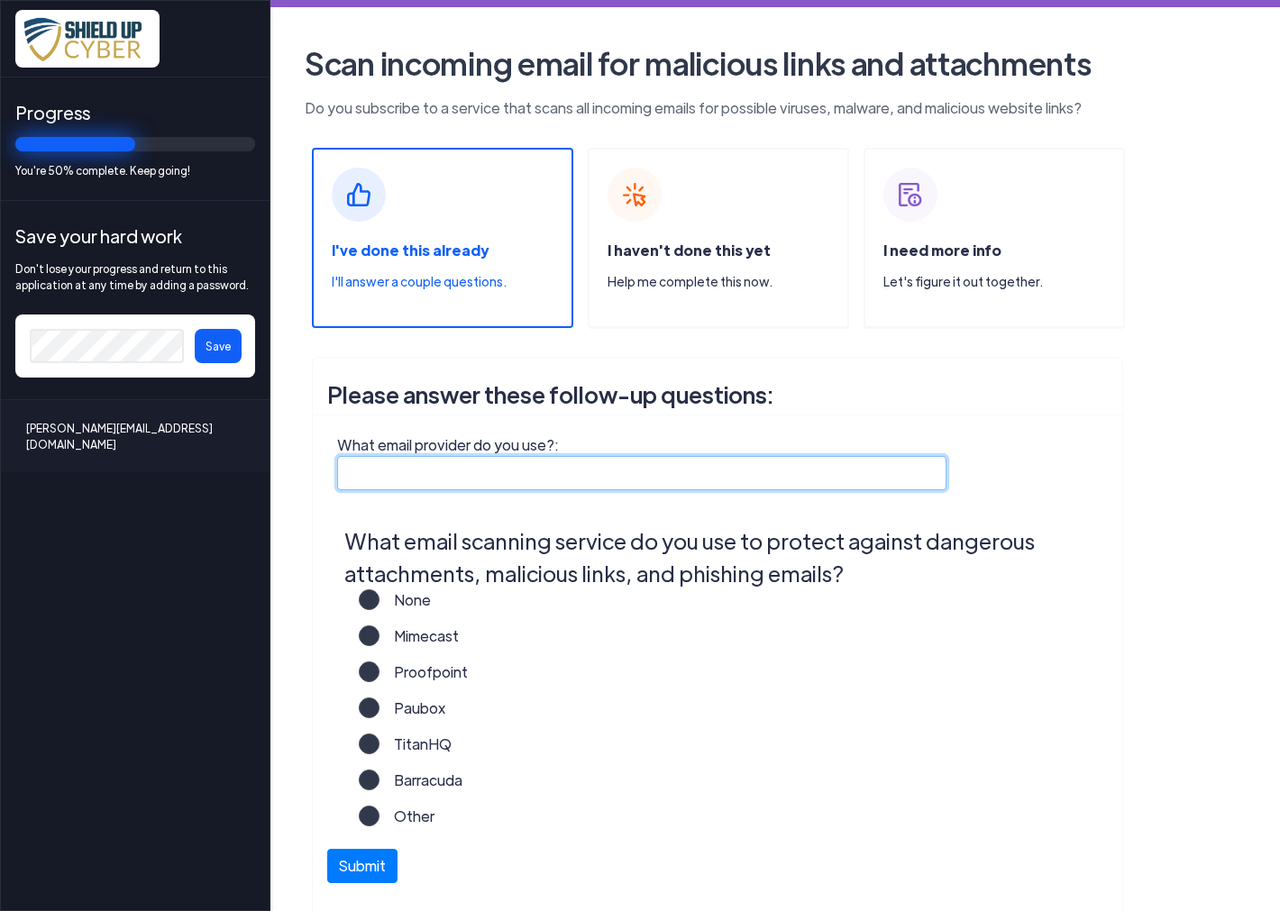
click at [653, 482] on input "What email provider do you use?:" at bounding box center [641, 473] width 609 height 34
type input "Outlook"
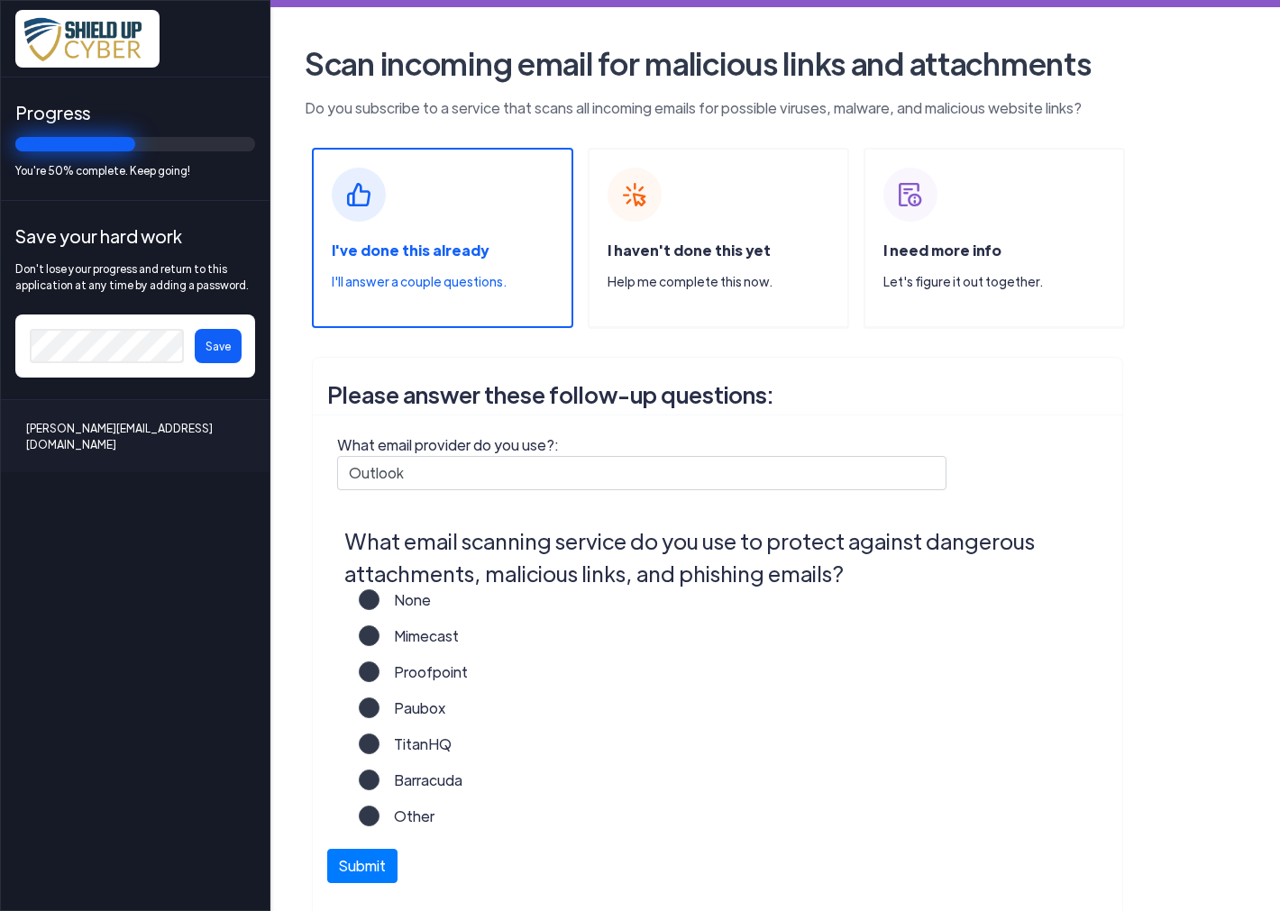
click at [379, 821] on label "Other" at bounding box center [406, 824] width 55 height 36
click at [0, 0] on input "Other" at bounding box center [0, 0] width 0 height 0
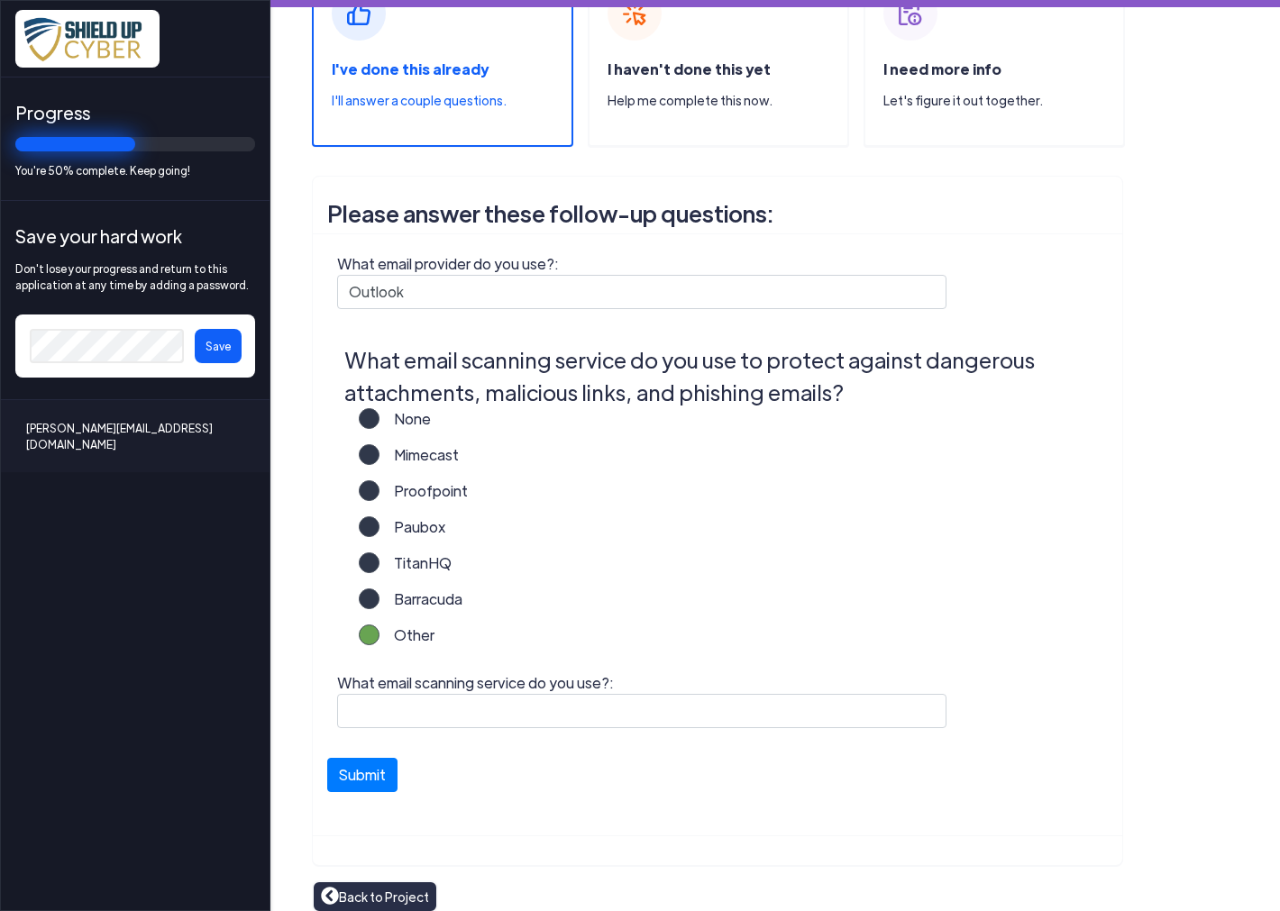
scroll to position [196, 0]
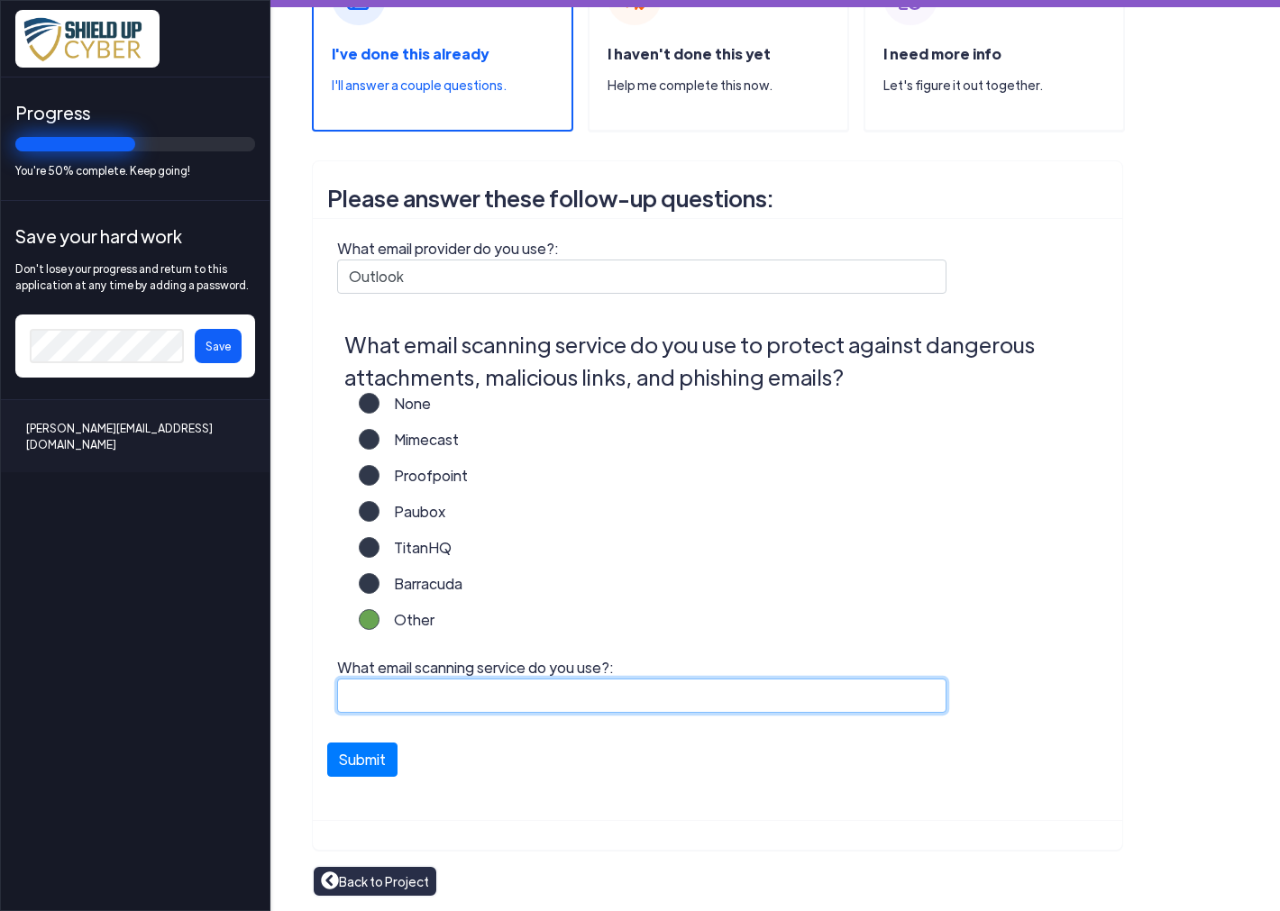
click at [416, 701] on input "What email scanning service do you use?:" at bounding box center [641, 696] width 609 height 34
type input "Graphus"
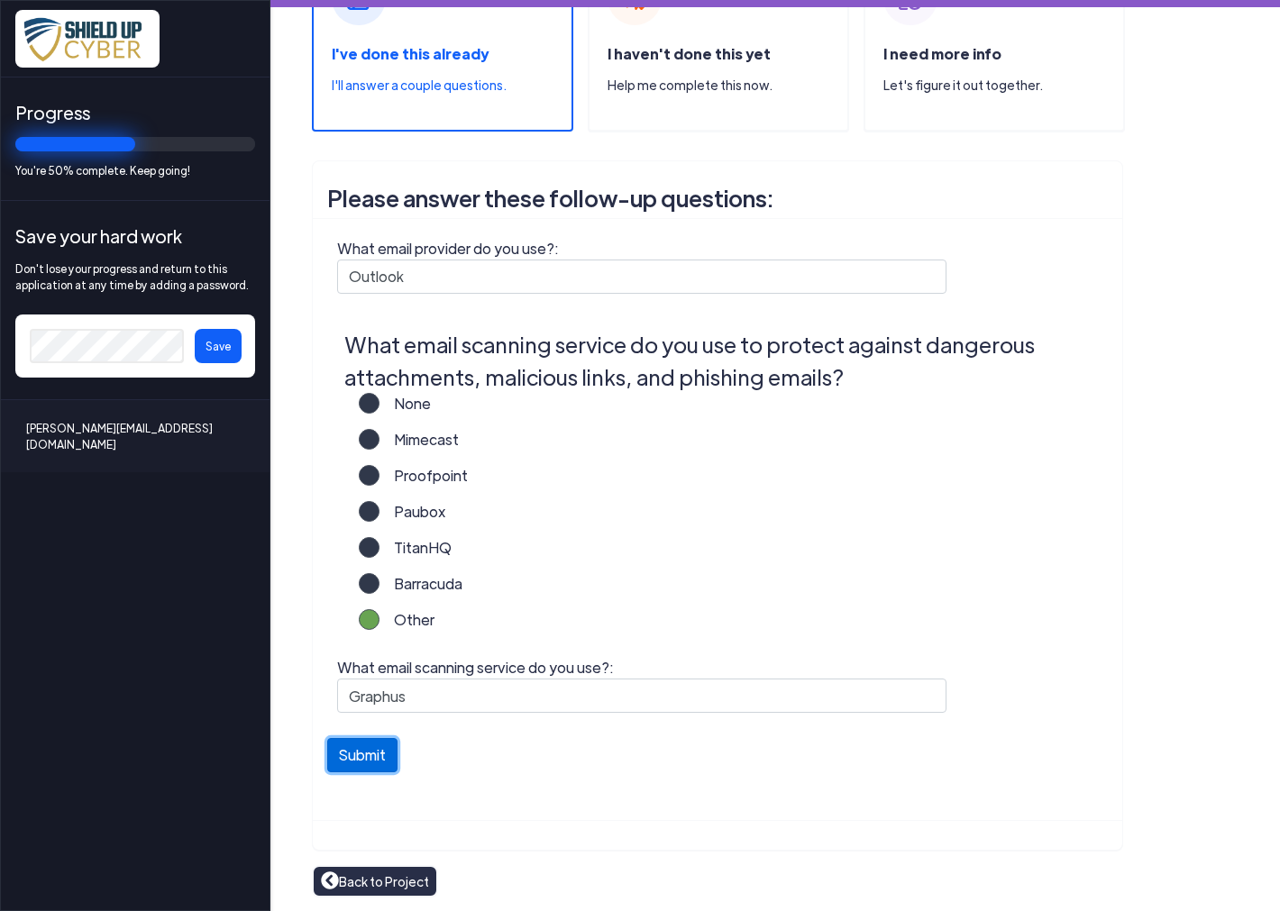
click at [359, 766] on button "Submit" at bounding box center [362, 755] width 70 height 34
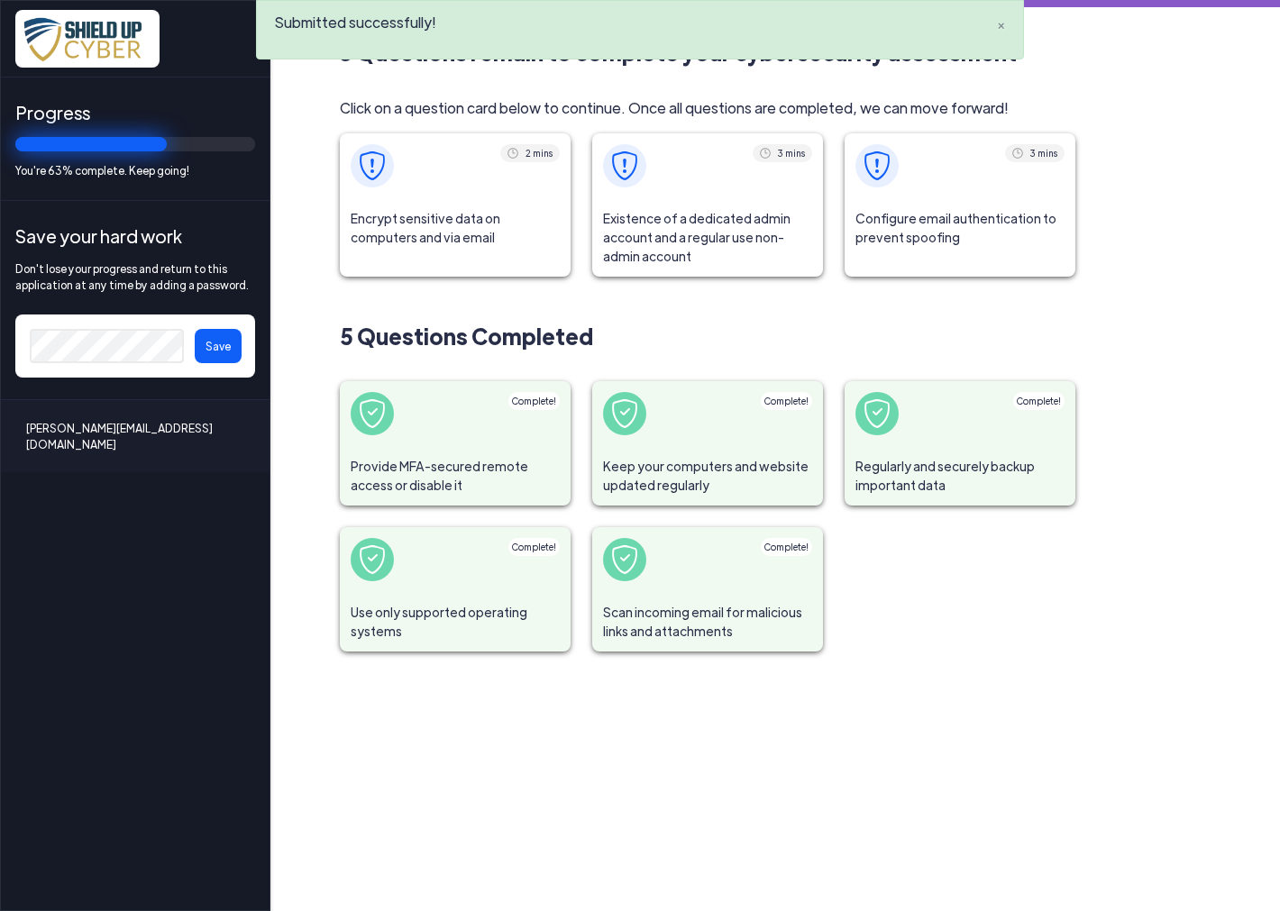
click at [431, 219] on span "Encrypt sensitive data on computers and via email" at bounding box center [455, 227] width 231 height 59
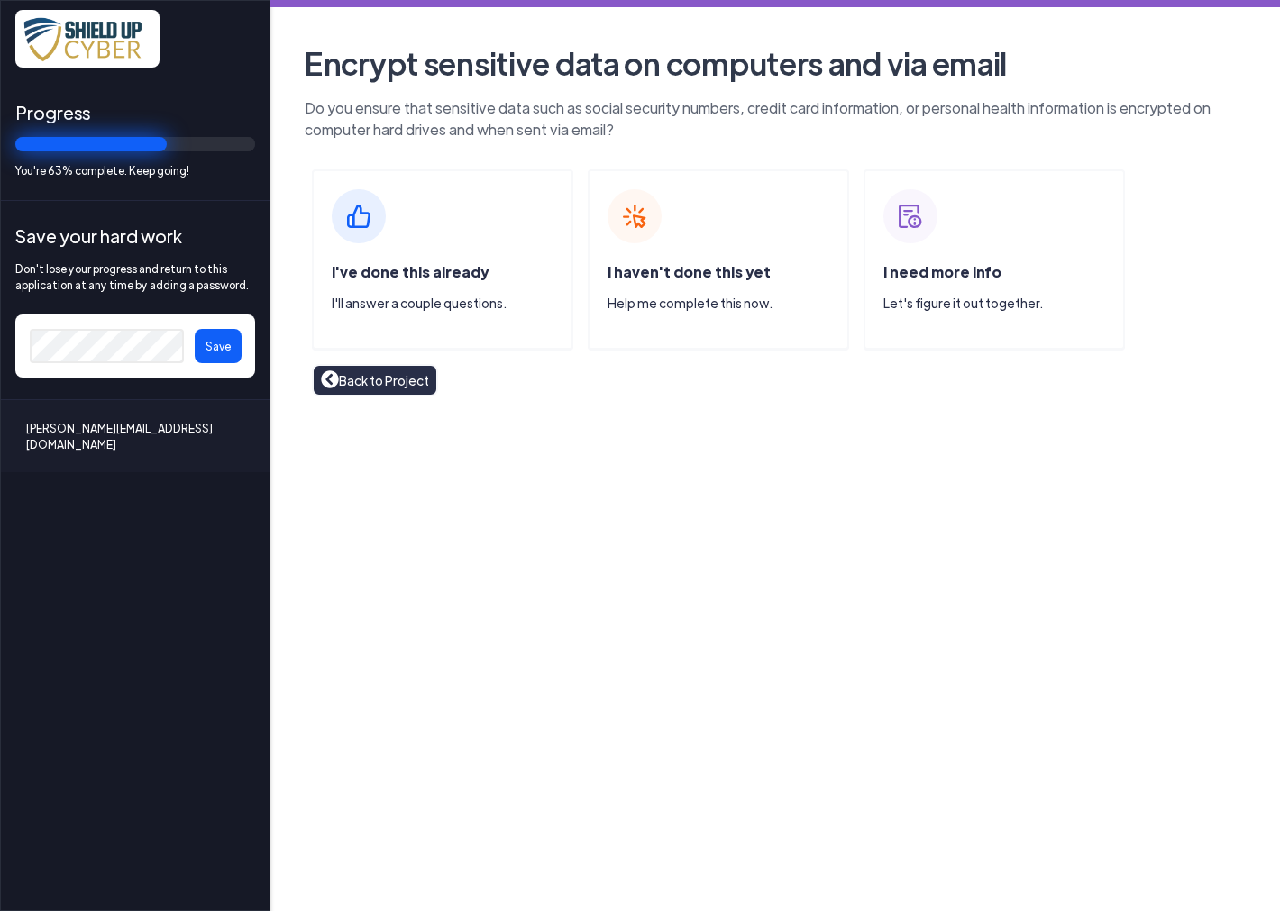
click at [398, 226] on div "I've done this already I'll answer a couple questions." at bounding box center [442, 259] width 261 height 180
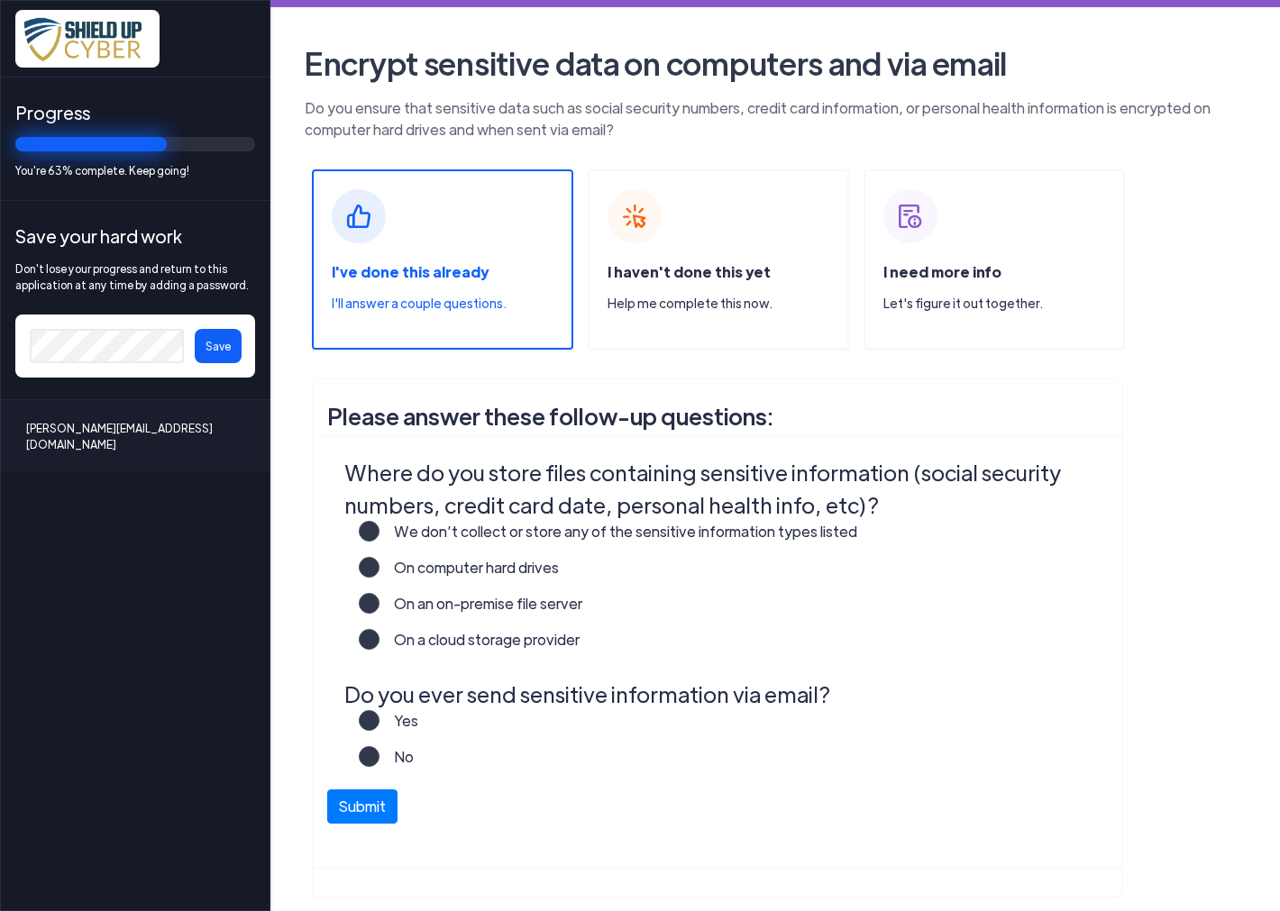
click at [379, 534] on label "We don’t collect or store any of the sensitive information types listed" at bounding box center [618, 539] width 478 height 36
click at [0, 0] on input "We don’t collect or store any of the sensitive information types listed" at bounding box center [0, 0] width 0 height 0
click at [379, 750] on label "No" at bounding box center [396, 764] width 34 height 36
click at [0, 0] on input "No" at bounding box center [0, 0] width 0 height 0
click at [372, 790] on button "Submit" at bounding box center [362, 802] width 70 height 34
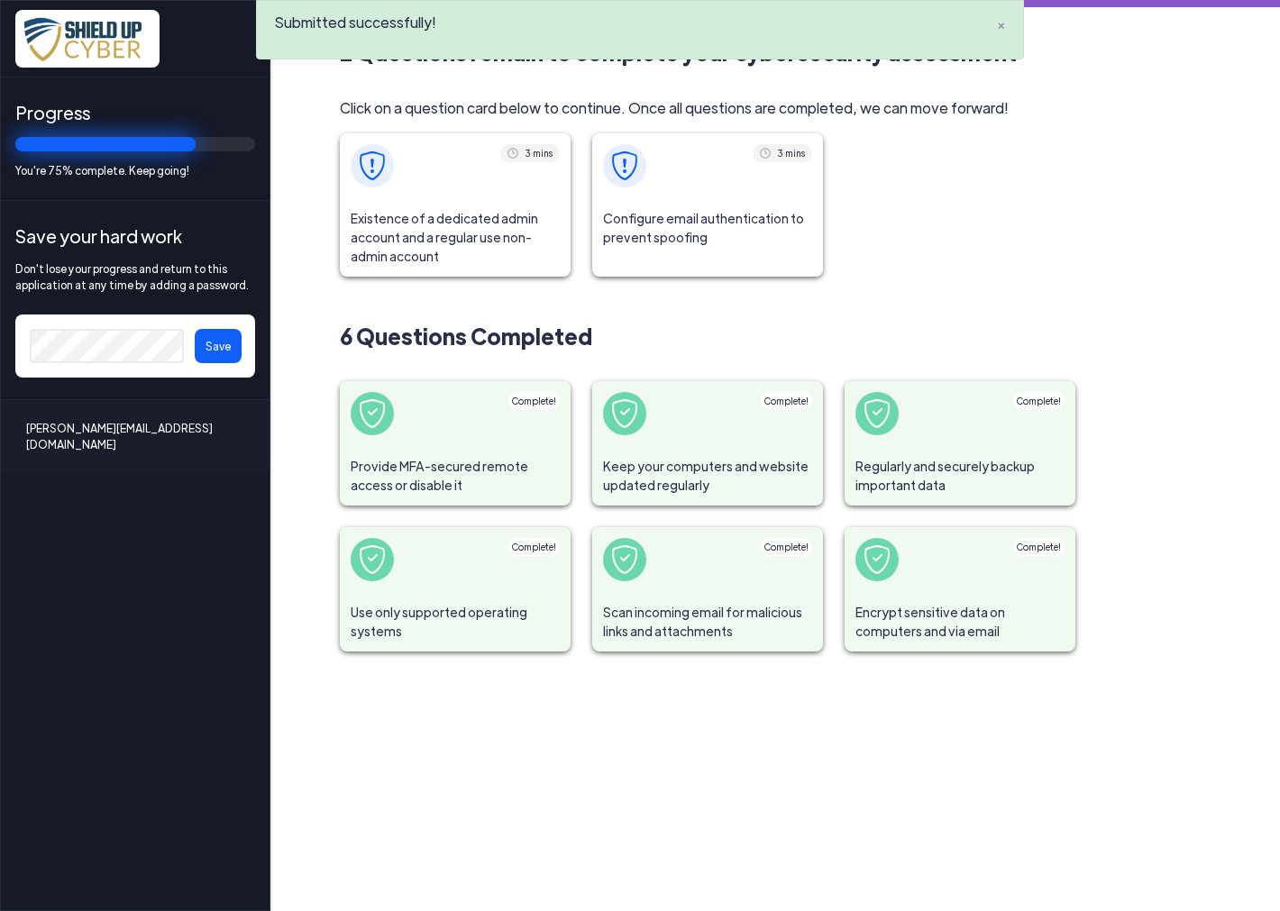
click at [442, 243] on span "Existence of a dedicated admin account and a regular use non-admin account" at bounding box center [455, 237] width 231 height 78
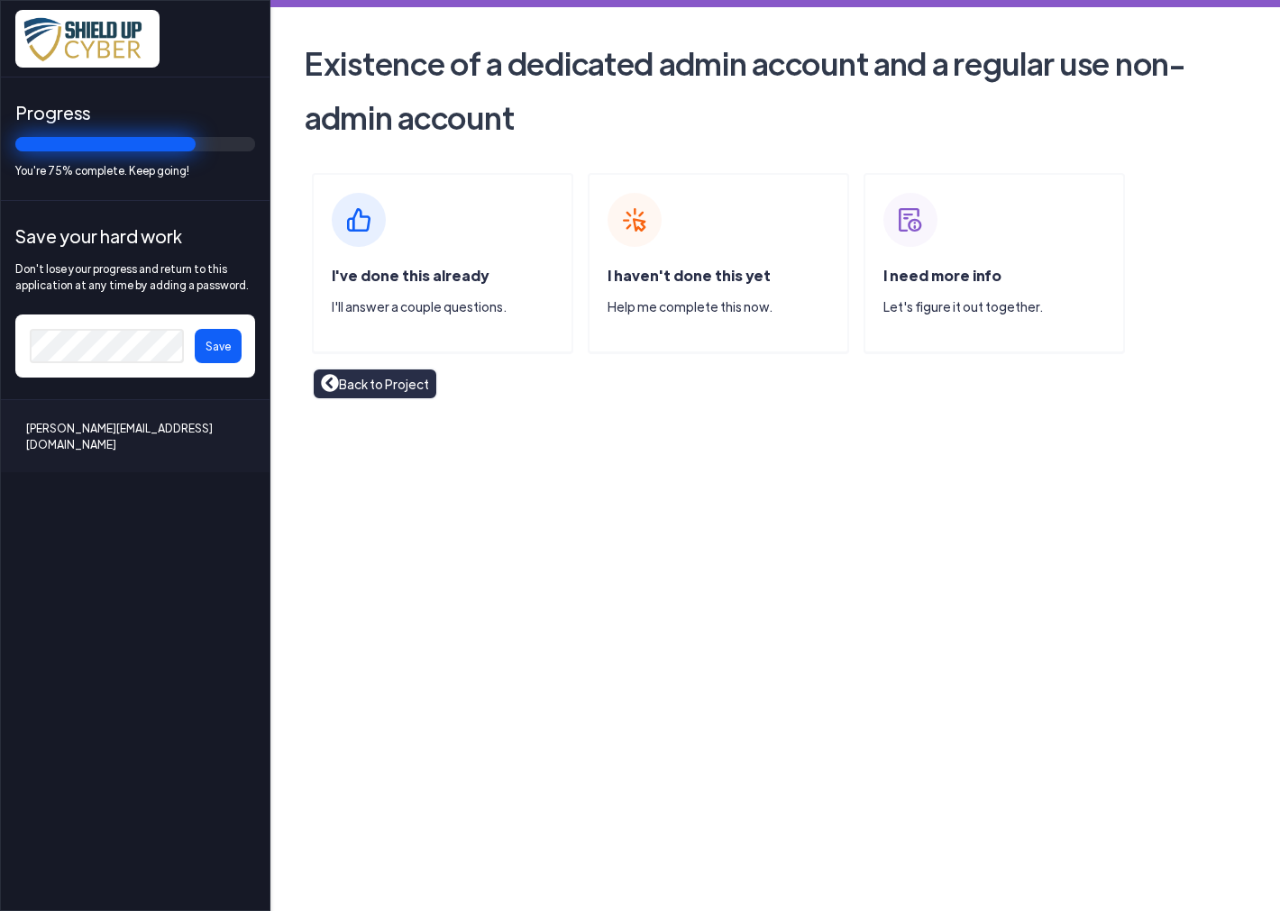
click at [452, 229] on div "I've done this already I'll answer a couple questions." at bounding box center [442, 263] width 261 height 180
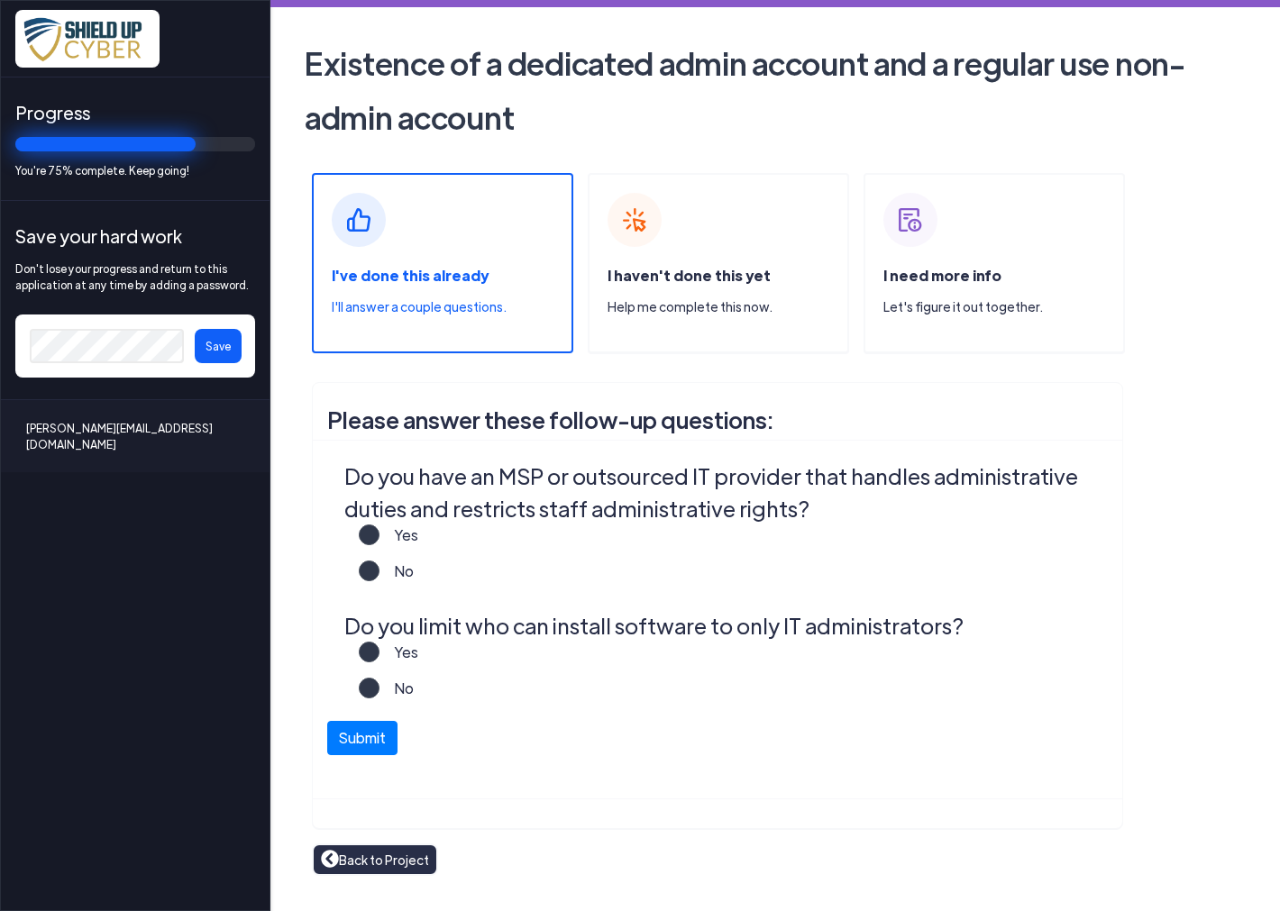
click at [382, 537] on label "Yes" at bounding box center [398, 543] width 39 height 36
click at [0, 0] on input "Yes" at bounding box center [0, 0] width 0 height 0
click at [379, 651] on label "Yes" at bounding box center [398, 660] width 39 height 36
click at [0, 0] on input "Yes" at bounding box center [0, 0] width 0 height 0
click at [372, 742] on button "Submit" at bounding box center [362, 734] width 70 height 34
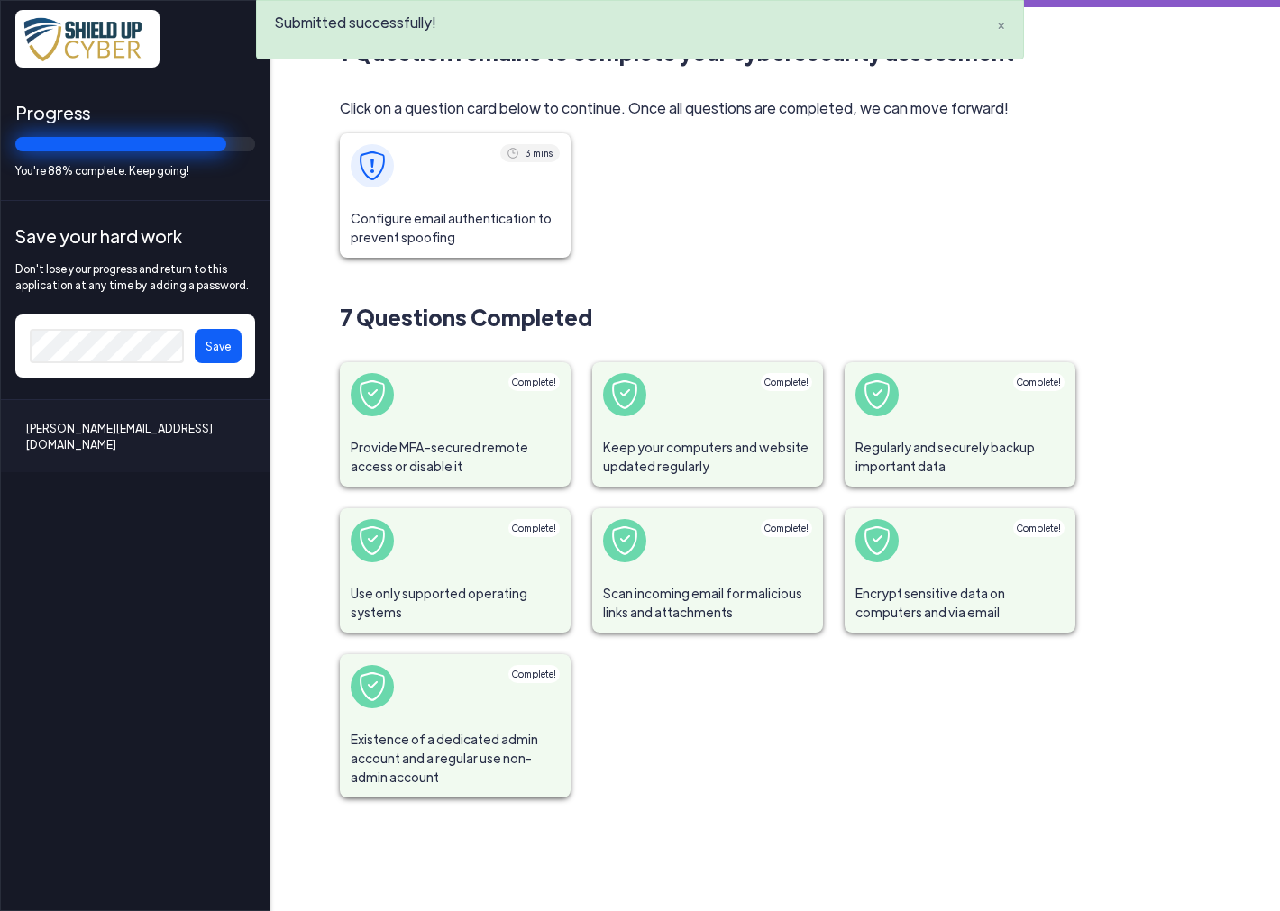
click at [431, 219] on span "Configure email authentication to prevent spoofing" at bounding box center [455, 227] width 231 height 59
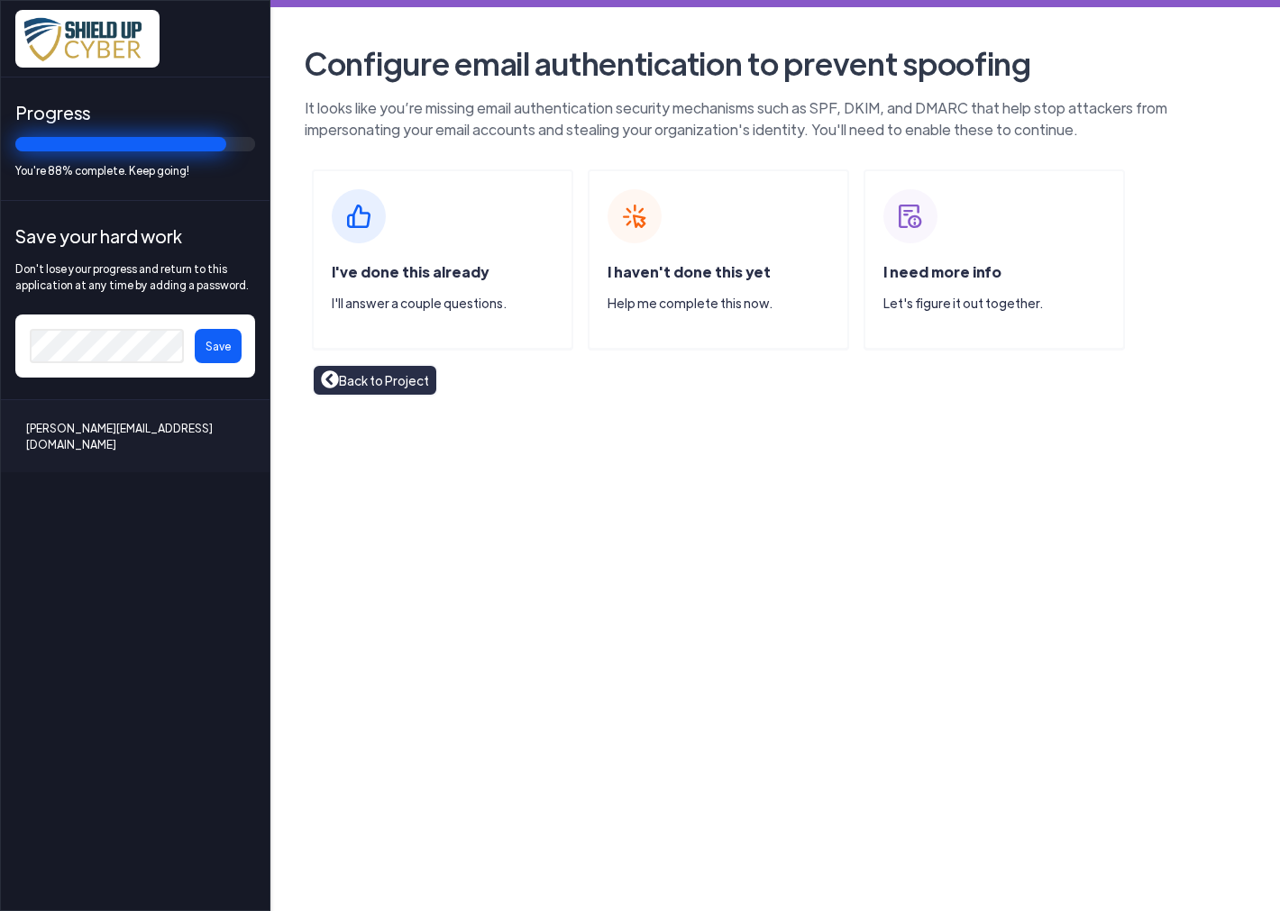
click at [380, 276] on span "I've done this already" at bounding box center [410, 271] width 157 height 19
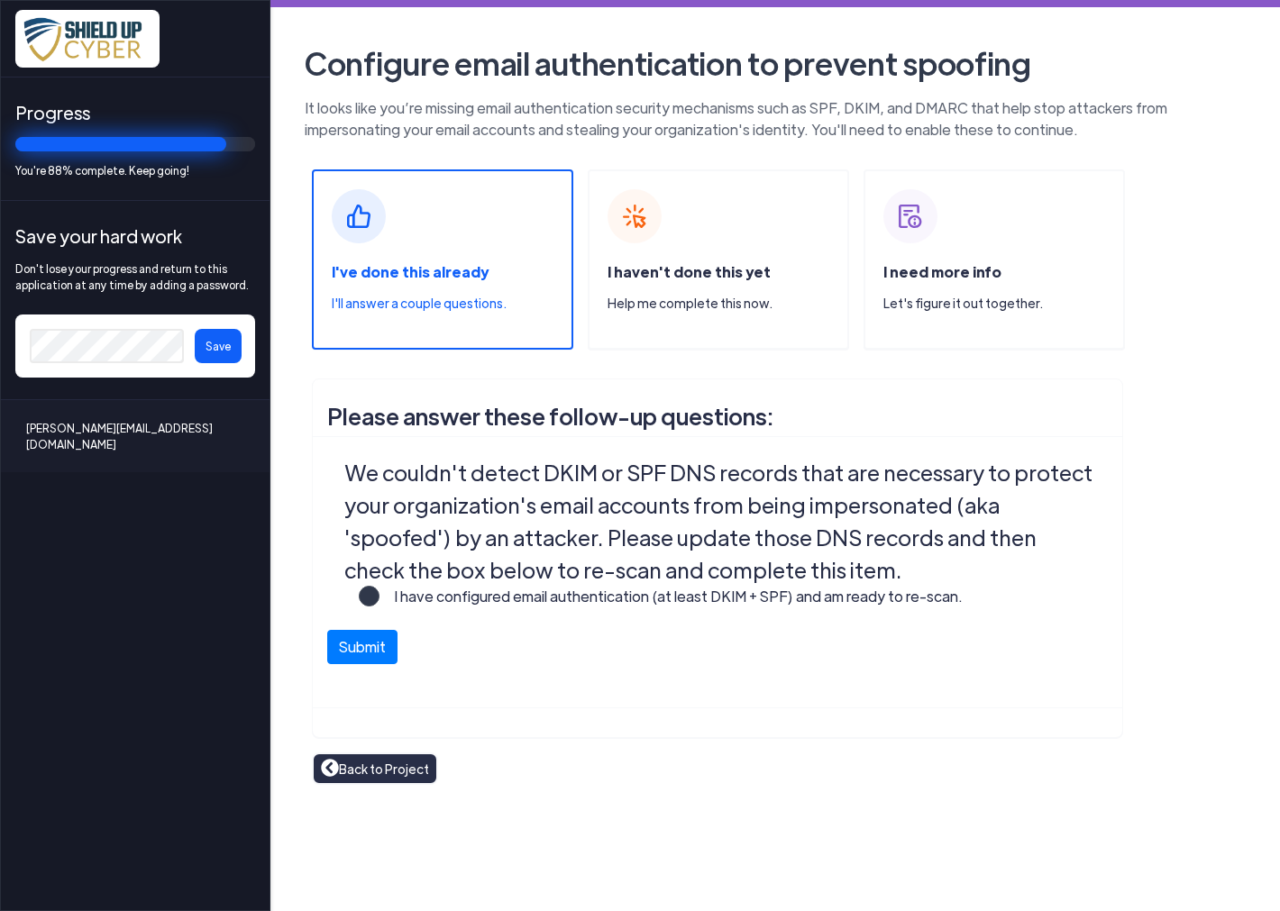
click at [662, 582] on legend "We couldn't detect DKIM or SPF DNS records that are necessary to protect your o…" at bounding box center [721, 521] width 754 height 130
click at [204, 344] on button "Save" at bounding box center [218, 346] width 47 height 34
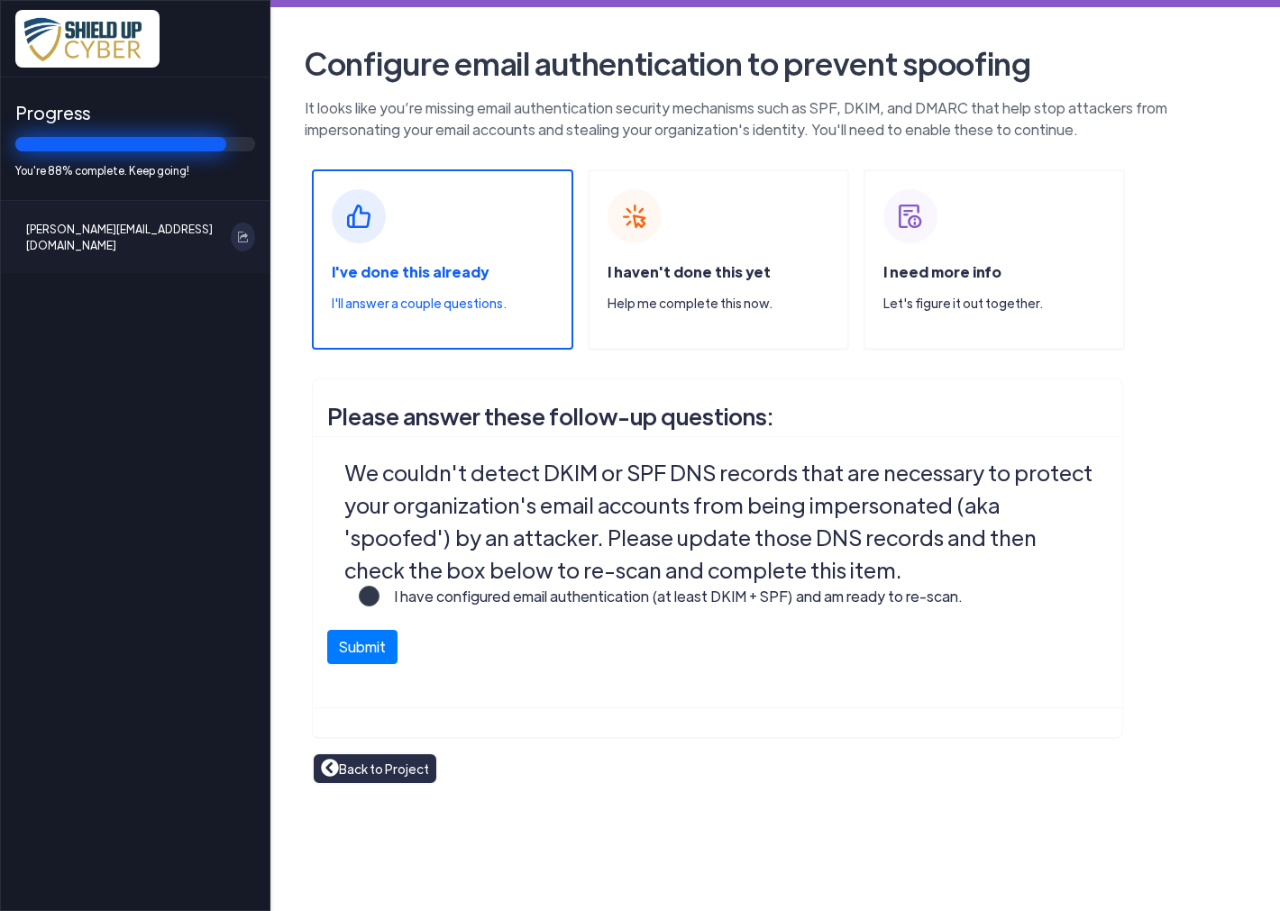
click at [1191, 406] on div "Please answer these follow-up questions: We couldn't detect DKIM or SPF DNS rec…" at bounding box center [774, 559] width 955 height 360
click at [683, 240] on div "I haven't done this yet Help me complete this now." at bounding box center [718, 259] width 261 height 180
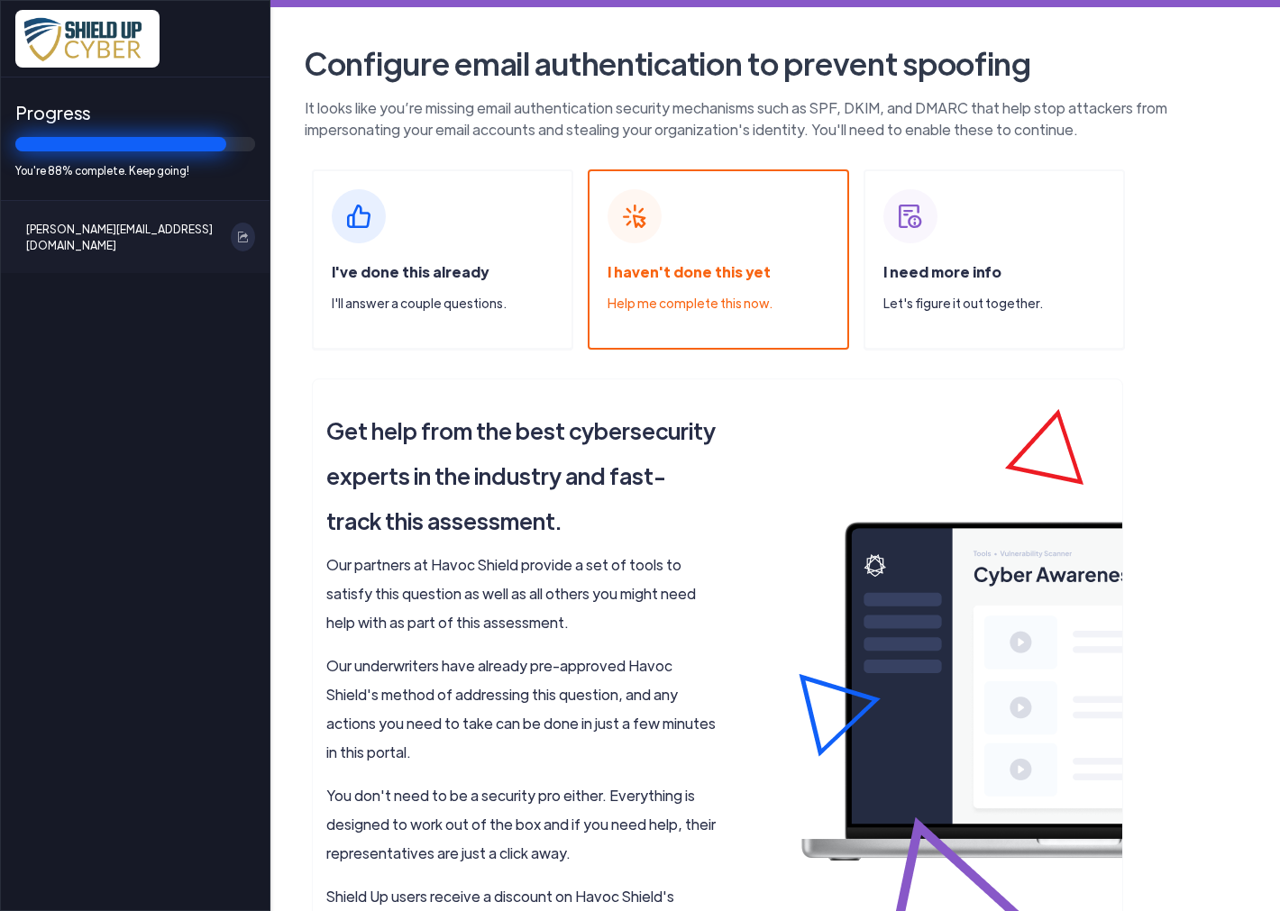
click at [947, 256] on div "I need more info Let's figure it out together." at bounding box center [993, 259] width 261 height 180
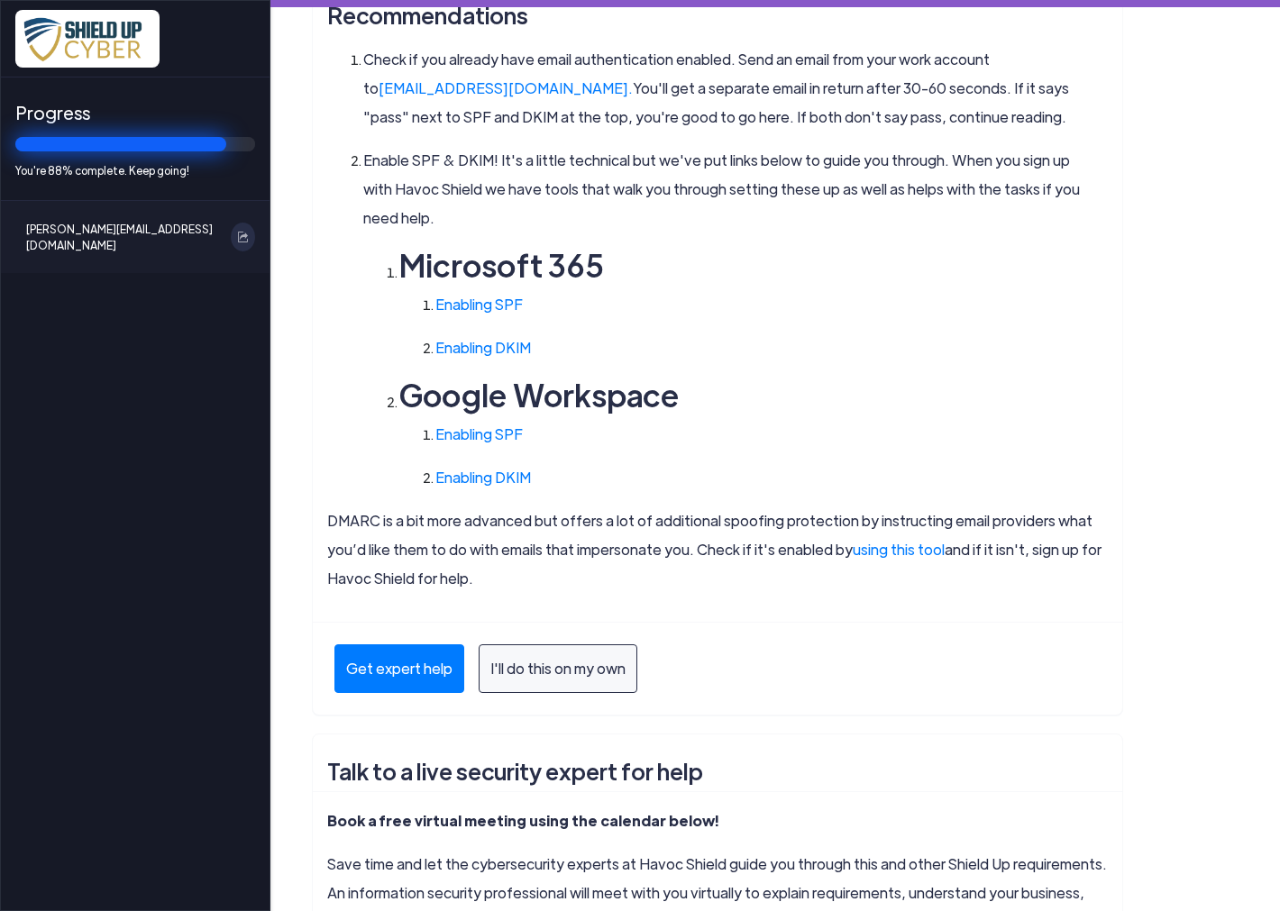
scroll to position [600, 0]
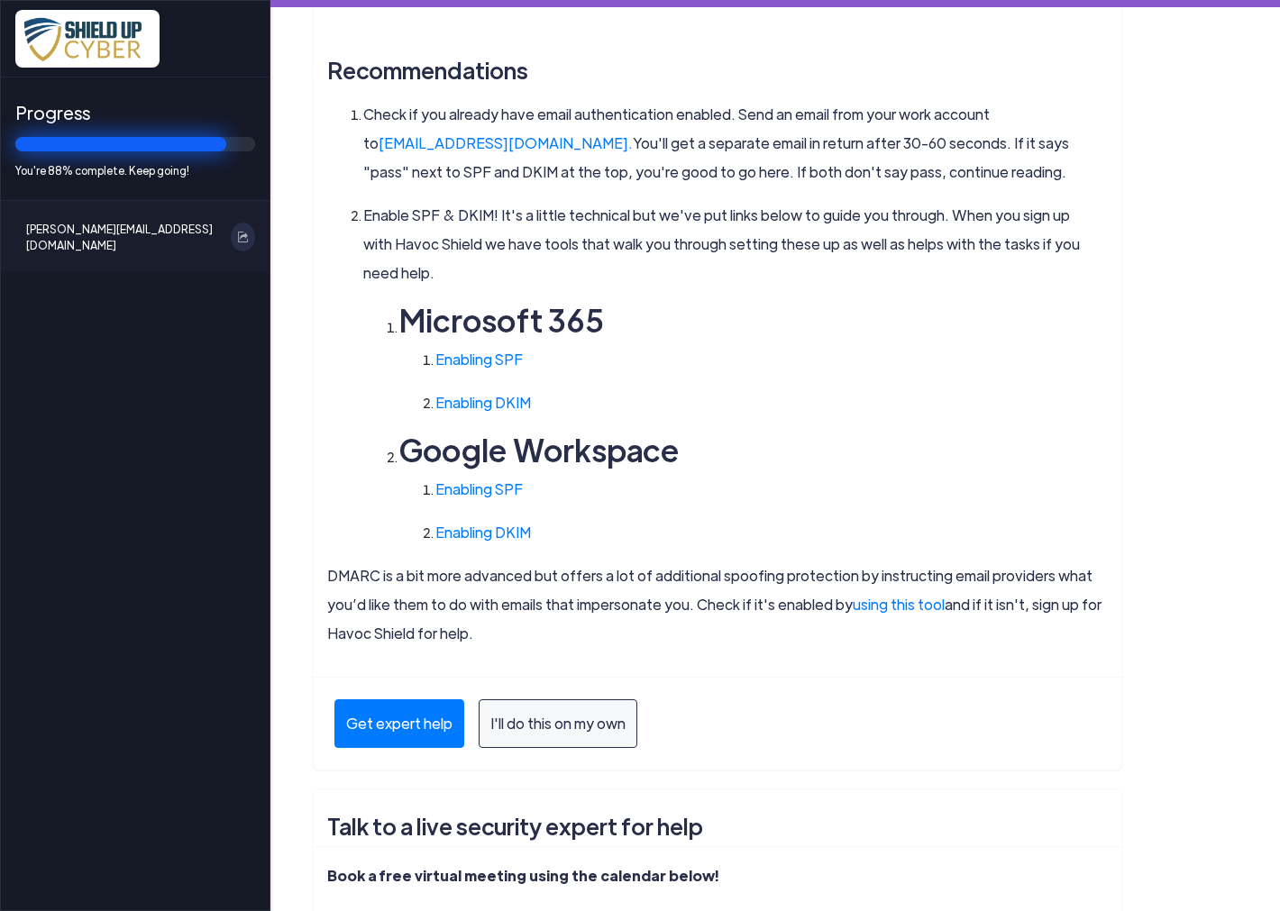
click at [811, 338] on li "Microsoft 365 Enabling SPF Enabling DKIM" at bounding box center [735, 359] width 672 height 115
click at [781, 375] on ol "Enabling SPF Enabling DKIM" at bounding box center [735, 381] width 636 height 72
drag, startPoint x: 991, startPoint y: 115, endPoint x: 536, endPoint y: 149, distance: 456.4
click at [536, 149] on p "Check if you already have email authentication enabled. Send an email from your…" at bounding box center [726, 143] width 726 height 87
copy p "[EMAIL_ADDRESS][DOMAIN_NAME]"
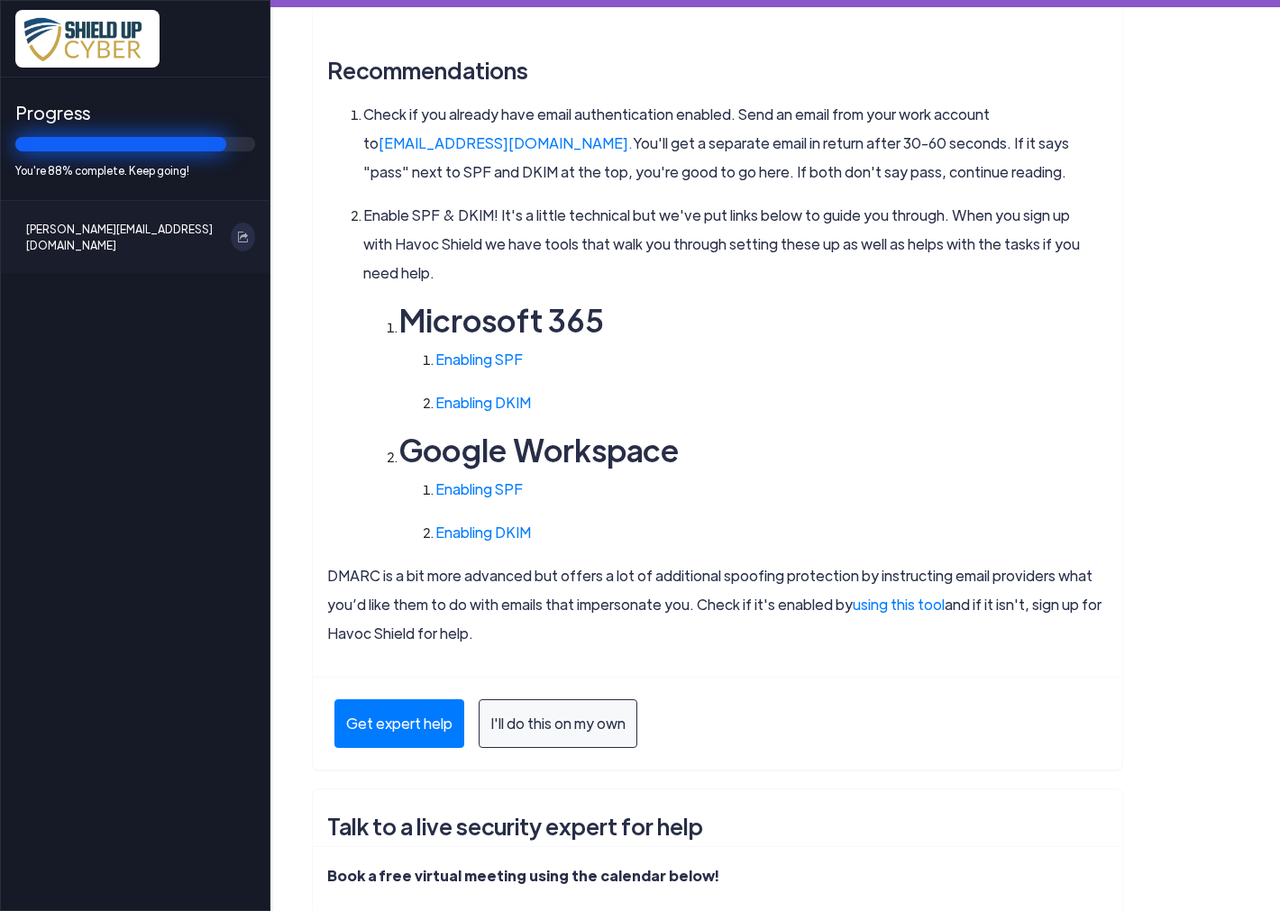
click at [953, 178] on p "Check if you already have email authentication enabled. Send an email from your…" at bounding box center [726, 143] width 726 height 87
click at [172, 400] on div "Progress You're 88% complete. Keep going! [PERSON_NAME][EMAIL_ADDRESS][DOMAIN_N…" at bounding box center [135, 455] width 270 height 911
click at [879, 316] on h4 "Microsoft 365" at bounding box center [735, 320] width 672 height 36
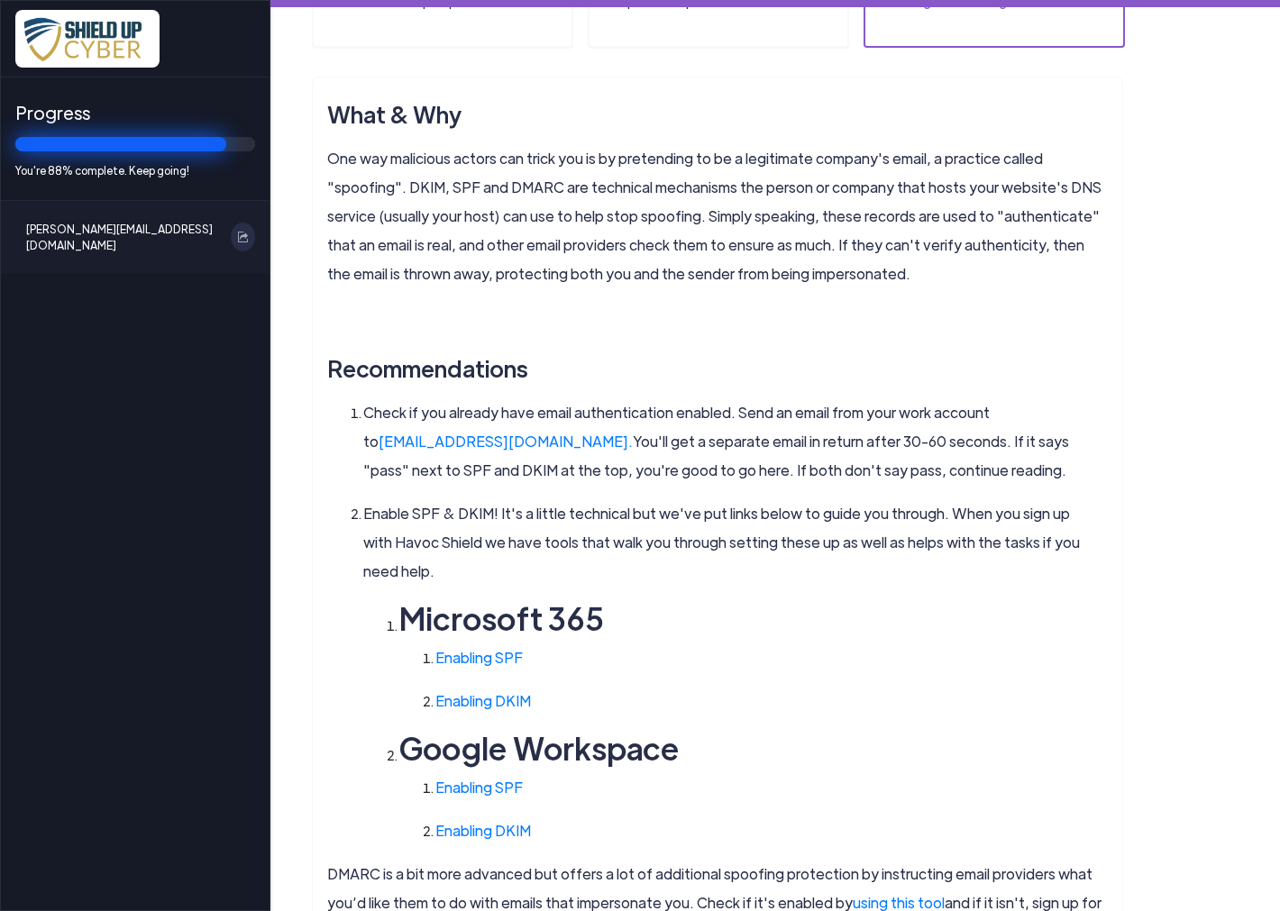
scroll to position [0, 0]
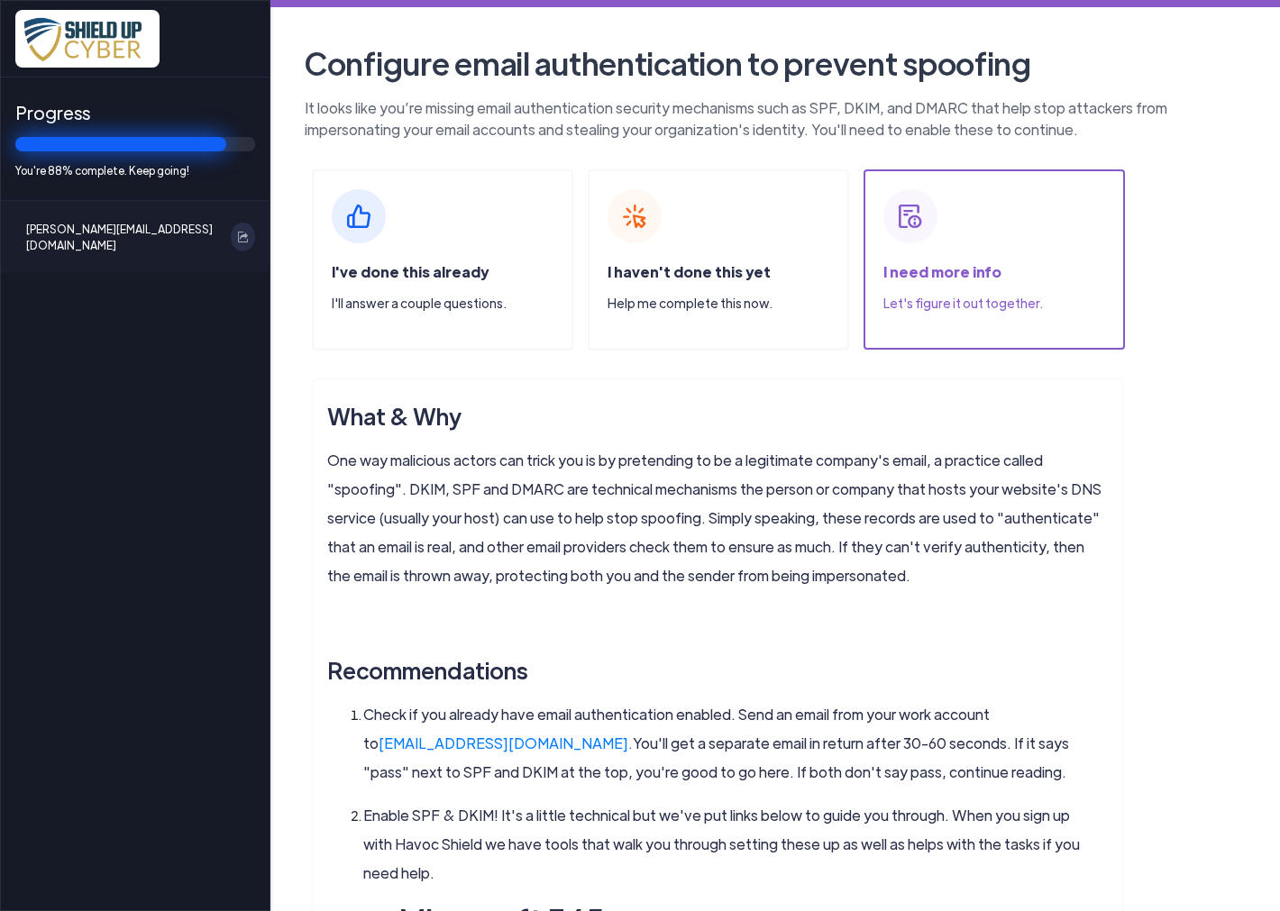
click at [383, 232] on img at bounding box center [359, 216] width 54 height 54
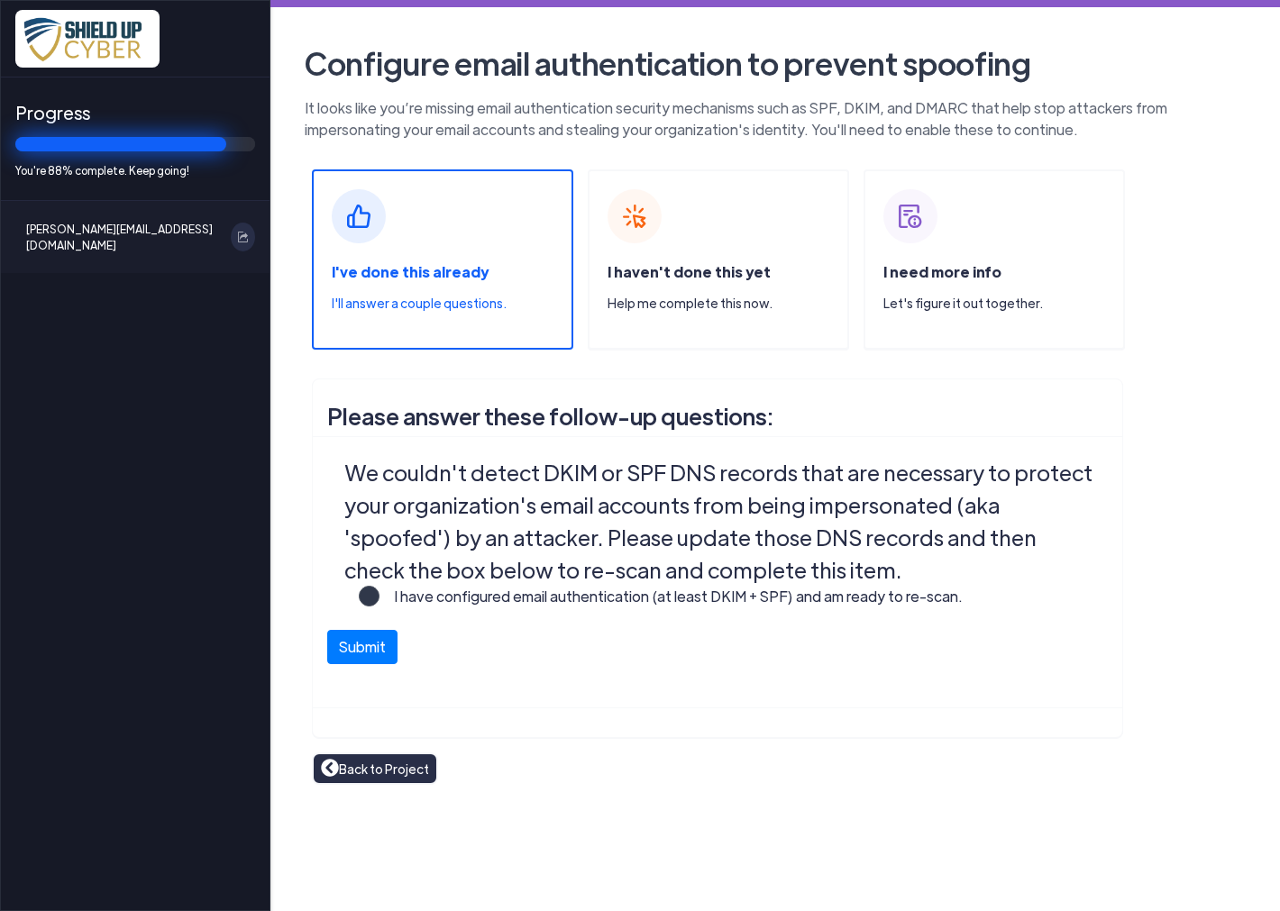
click at [379, 593] on label "I have configured email authentication (at least DKIM + SPF) and am ready to re…" at bounding box center [670, 604] width 583 height 36
click at [0, 0] on input "I have configured email authentication (at least DKIM + SPF) and am ready to re…" at bounding box center [0, 0] width 0 height 0
click at [373, 655] on button "Submit" at bounding box center [362, 642] width 70 height 34
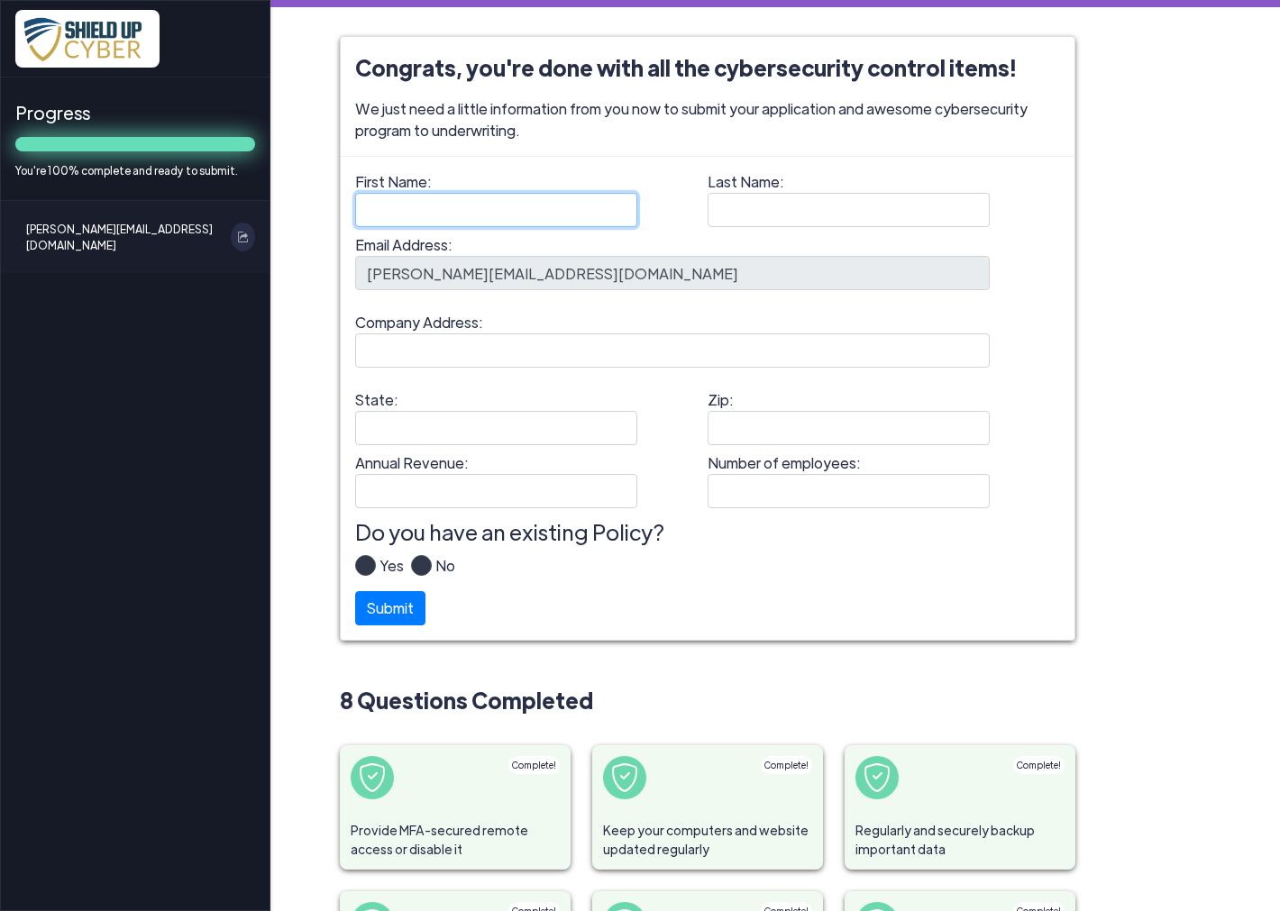
click at [543, 209] on input "First Name:" at bounding box center [496, 210] width 282 height 34
type input "[PERSON_NAME]"
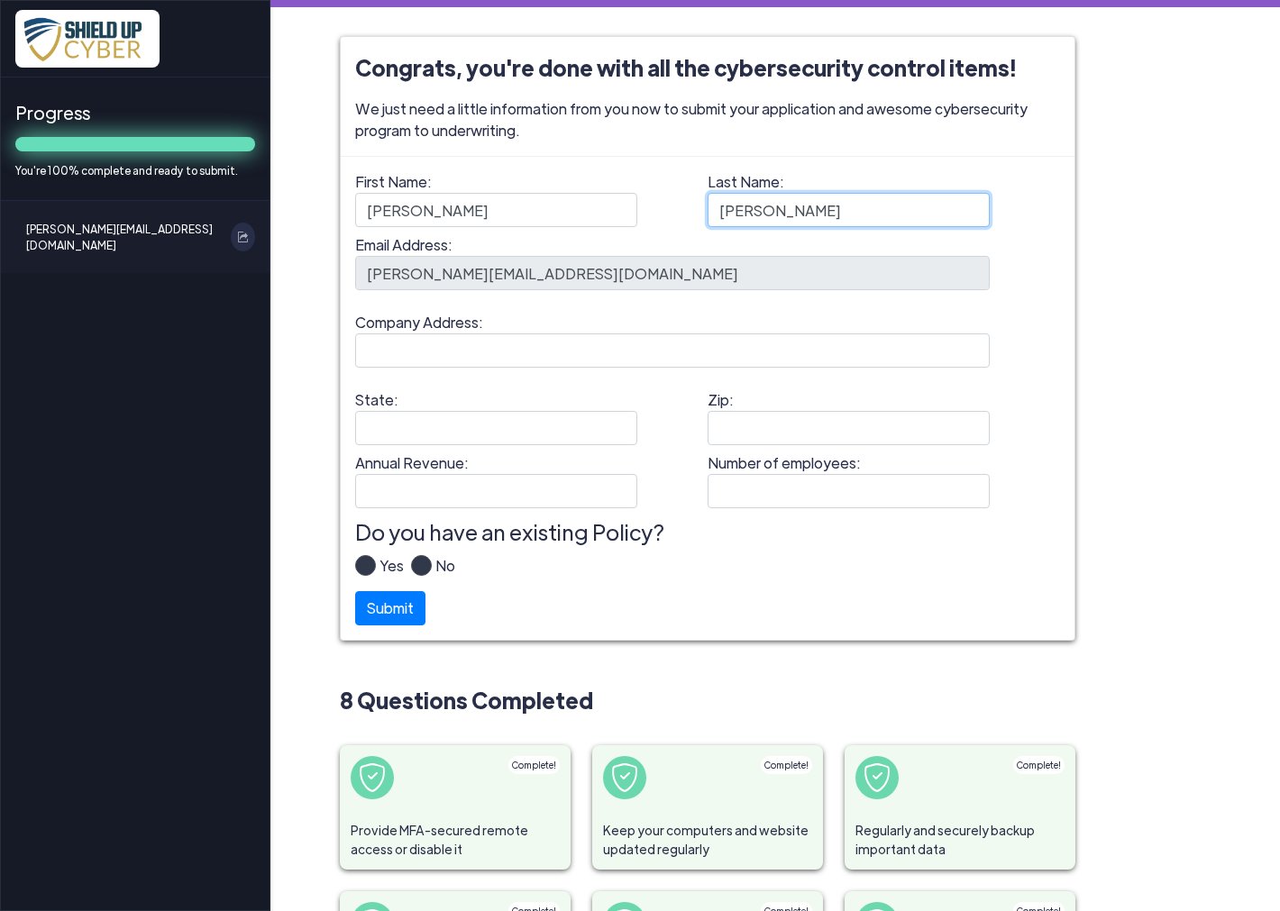
type input "[PERSON_NAME]"
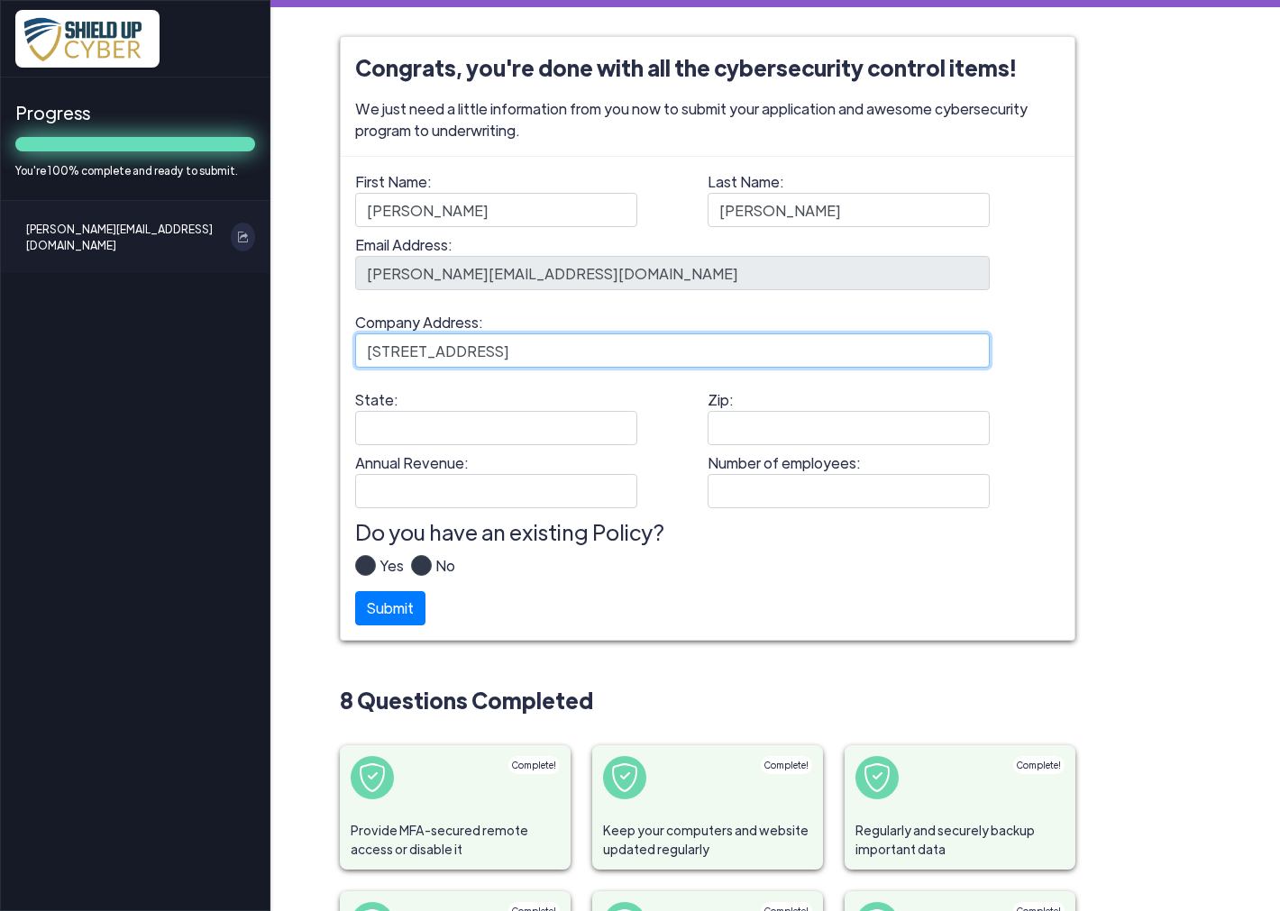
type input "[STREET_ADDRESS]"
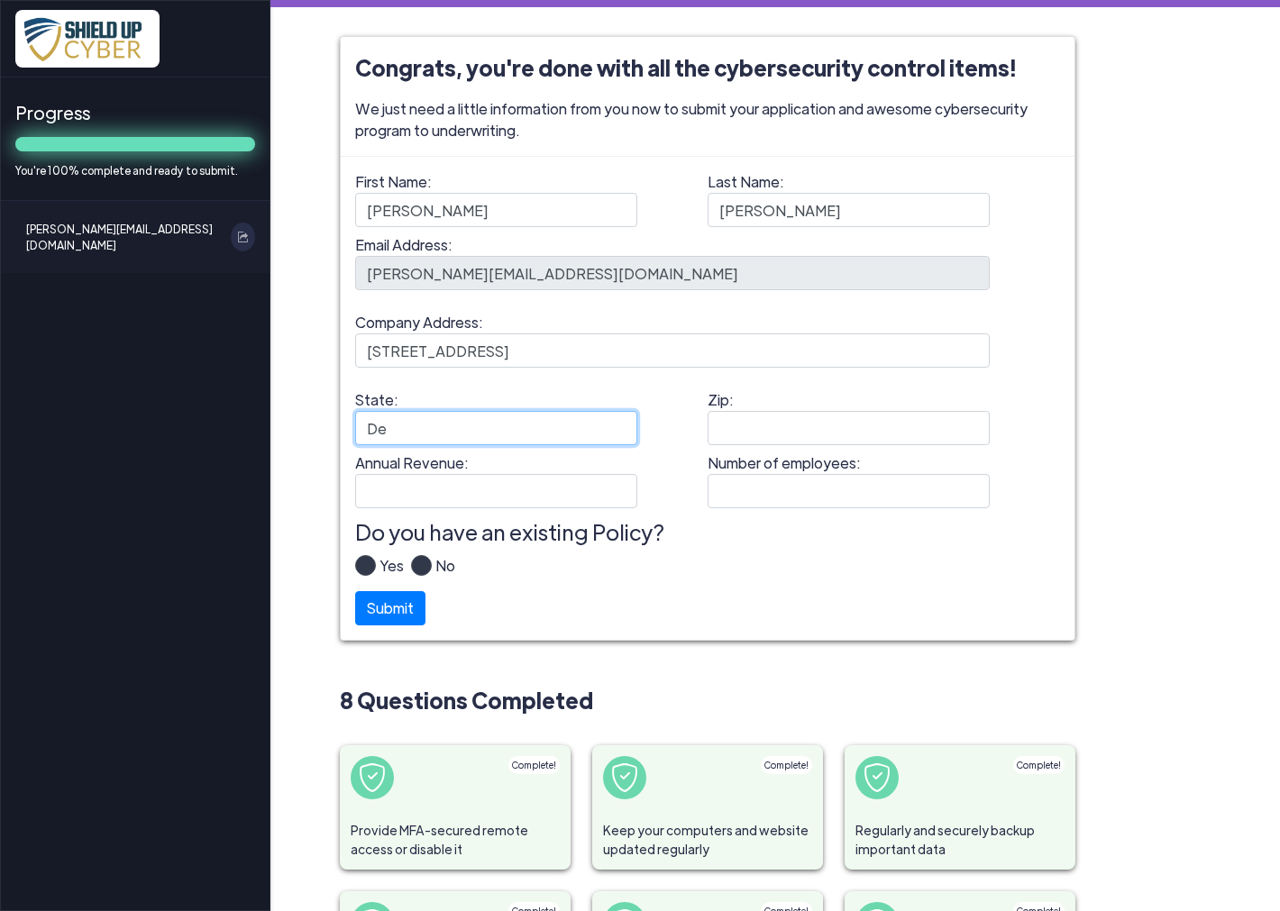
type input "D"
type input "CO"
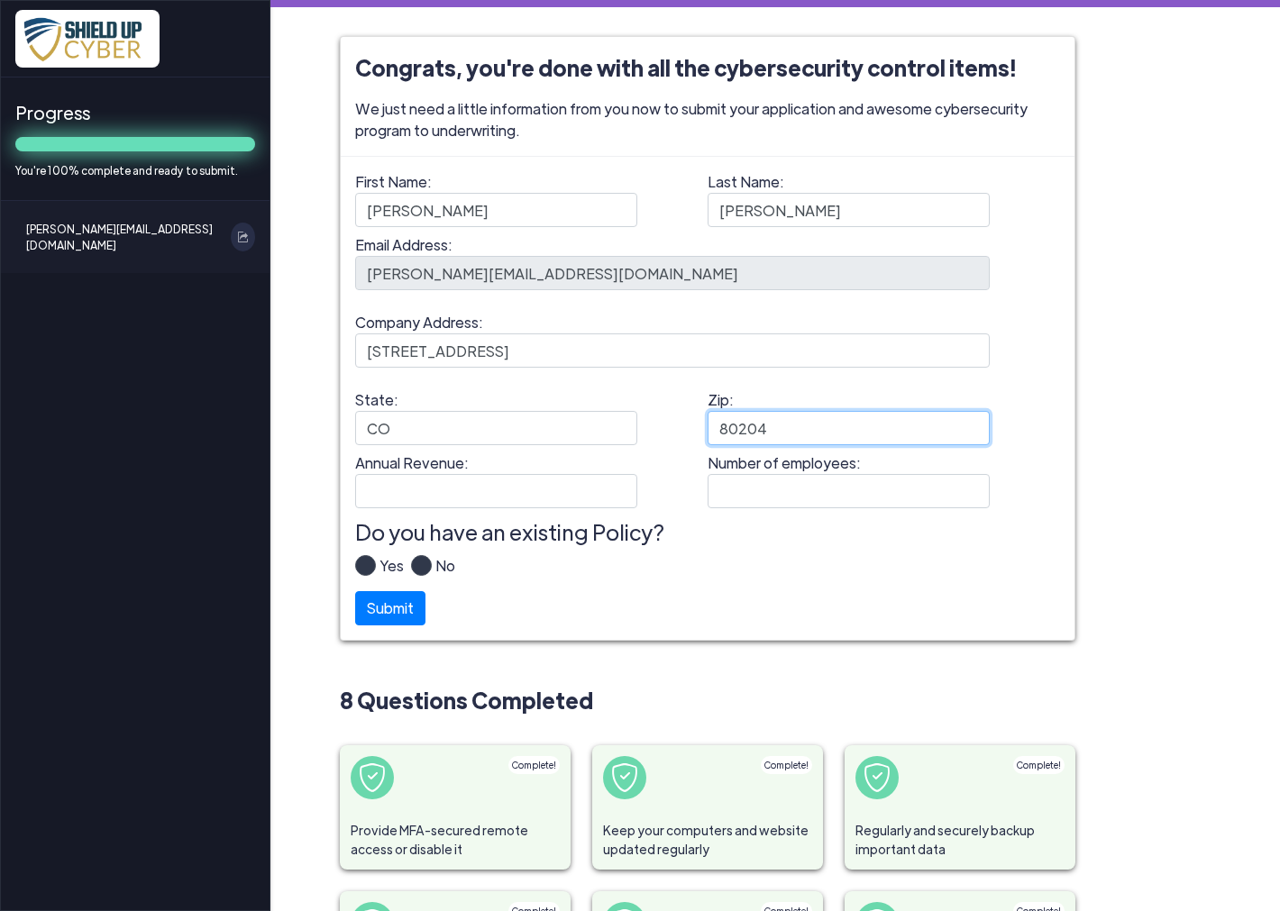
type input "80204"
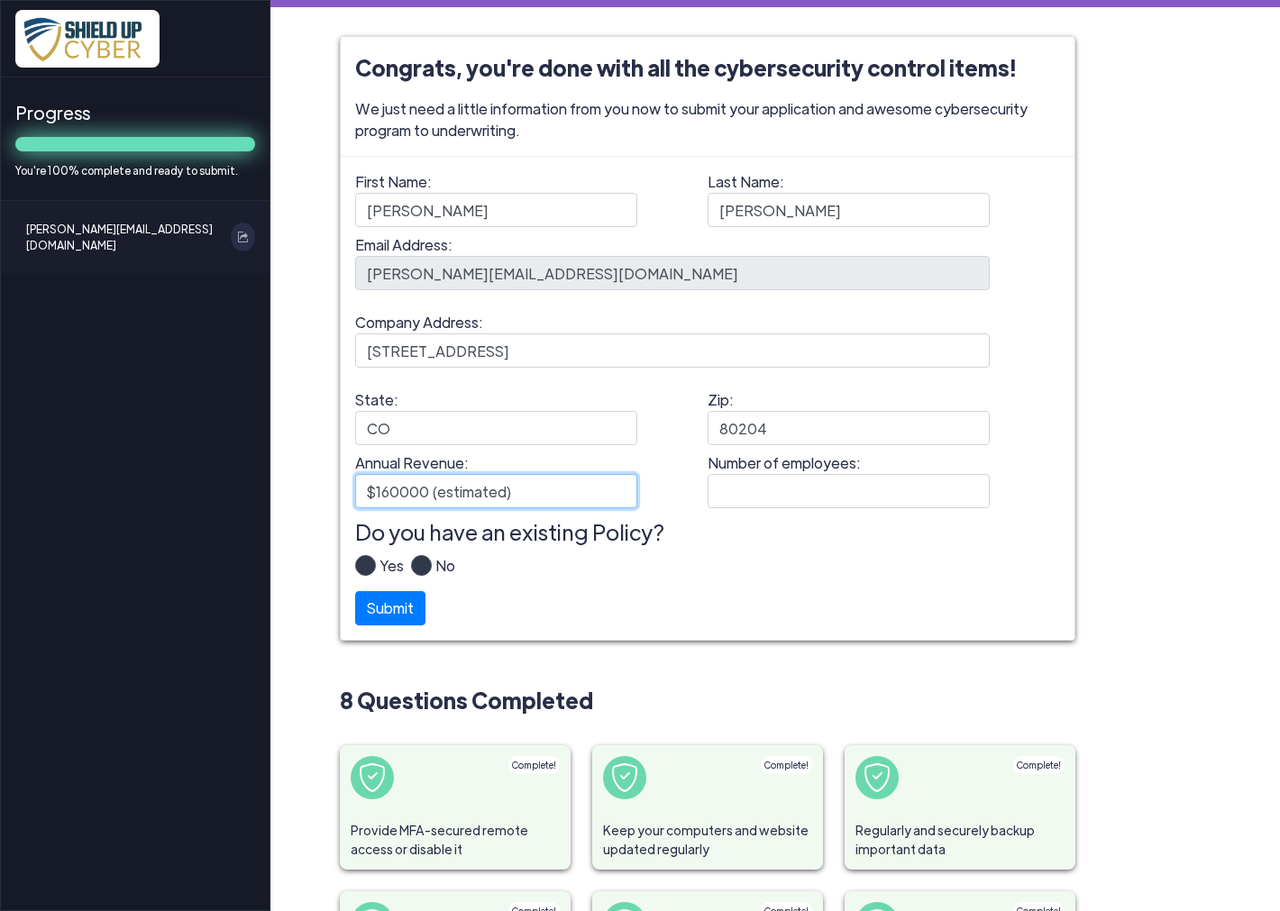
type input "$160000 (estimated)"
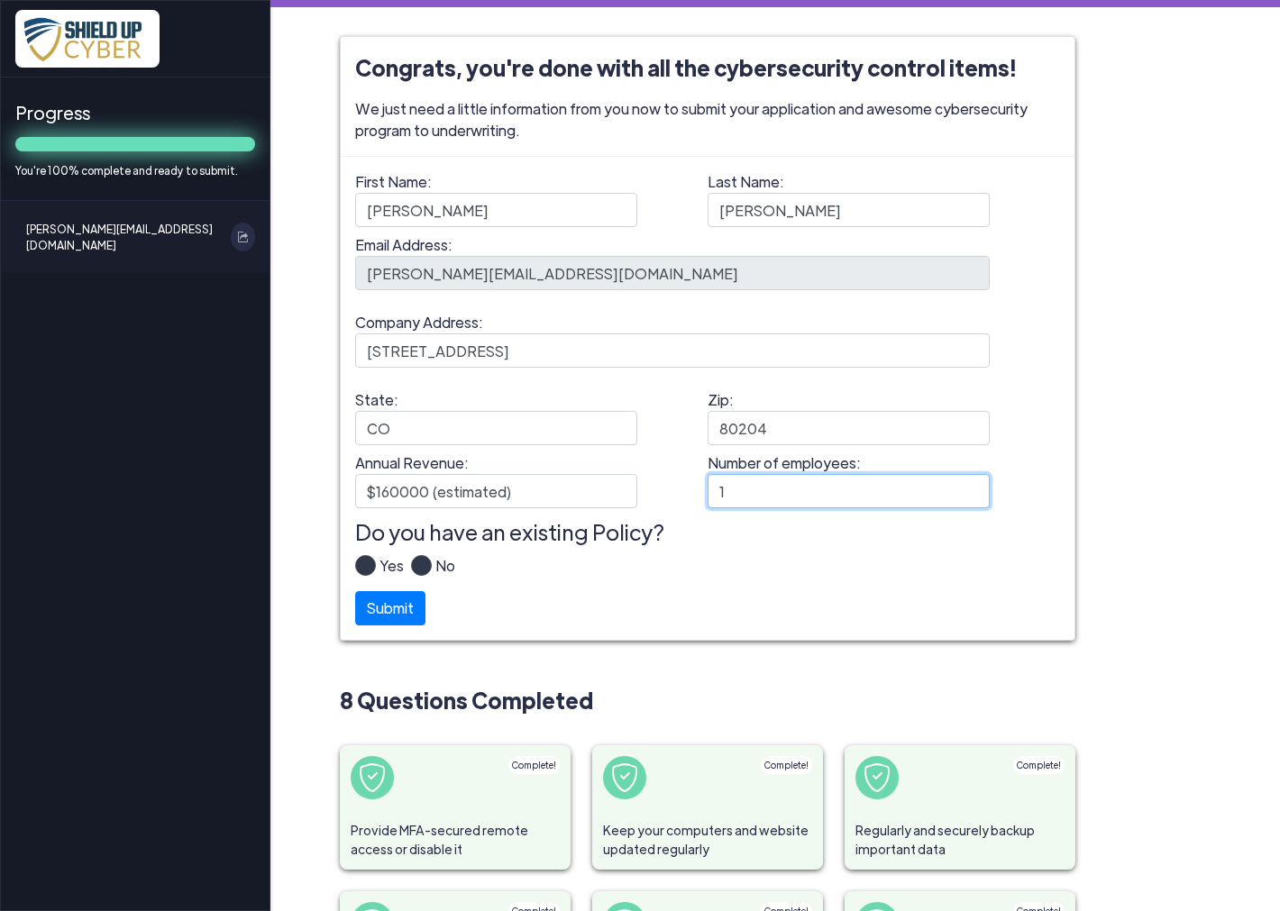
type input "1"
click at [376, 561] on label "Yes" at bounding box center [390, 573] width 28 height 36
click at [0, 0] on input "Yes" at bounding box center [0, 0] width 0 height 0
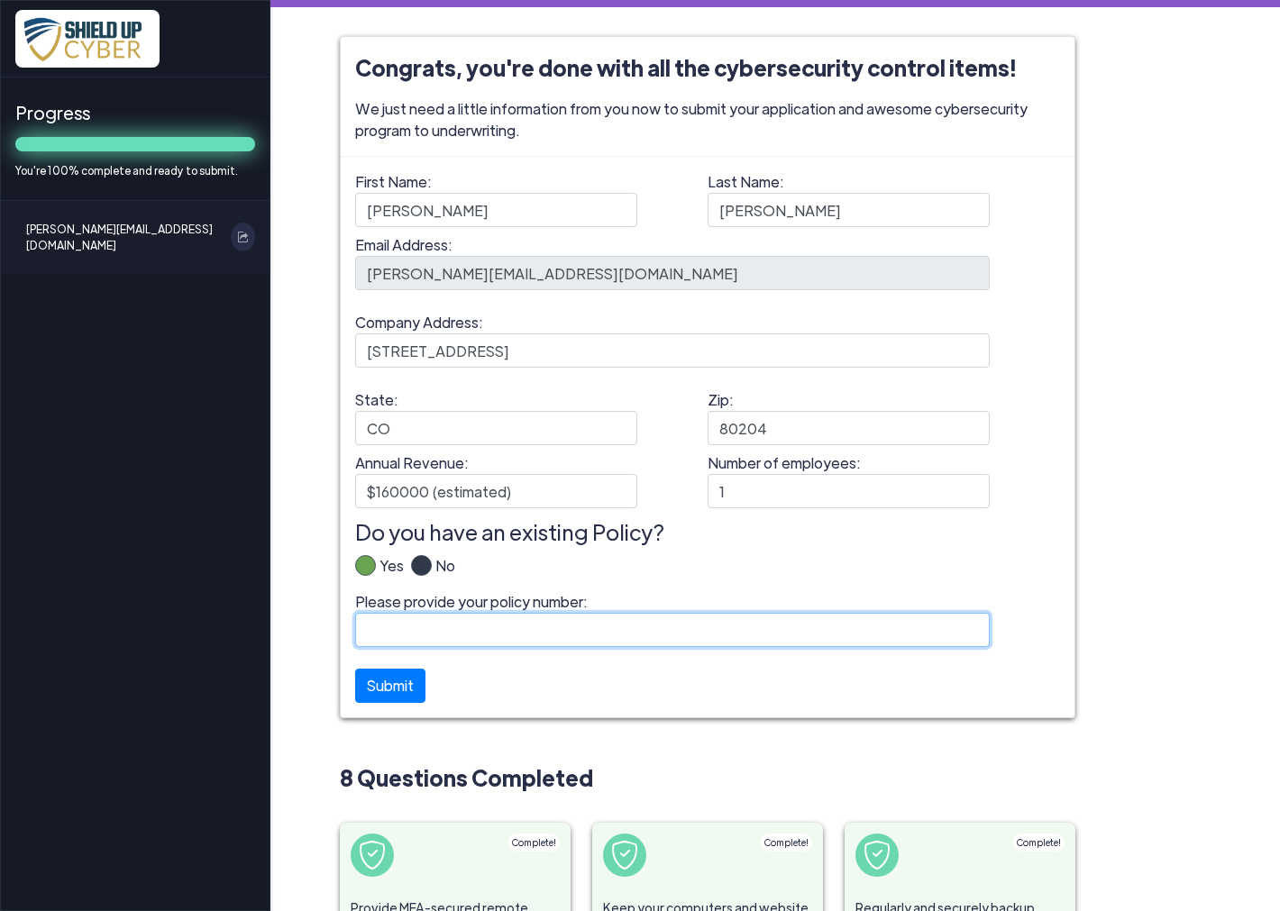
click at [457, 631] on input "Please provide your policy number:" at bounding box center [672, 630] width 635 height 34
click at [416, 622] on input "Please provide your policy number:" at bounding box center [672, 630] width 635 height 34
paste input "B14661YRS022"
type input "B14661YRS022"
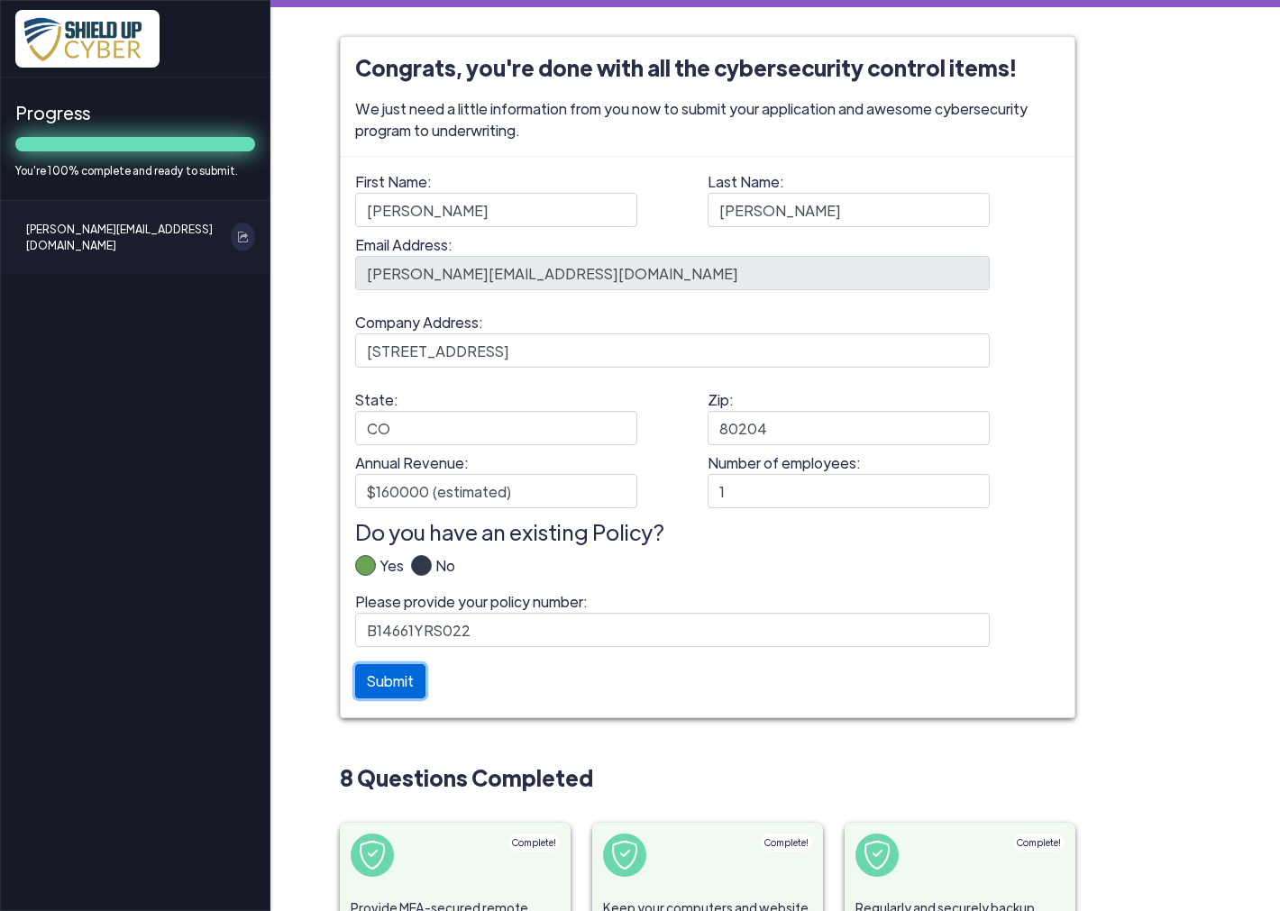
click at [415, 680] on button "Submit" at bounding box center [390, 681] width 70 height 34
